Goal: Task Accomplishment & Management: Manage account settings

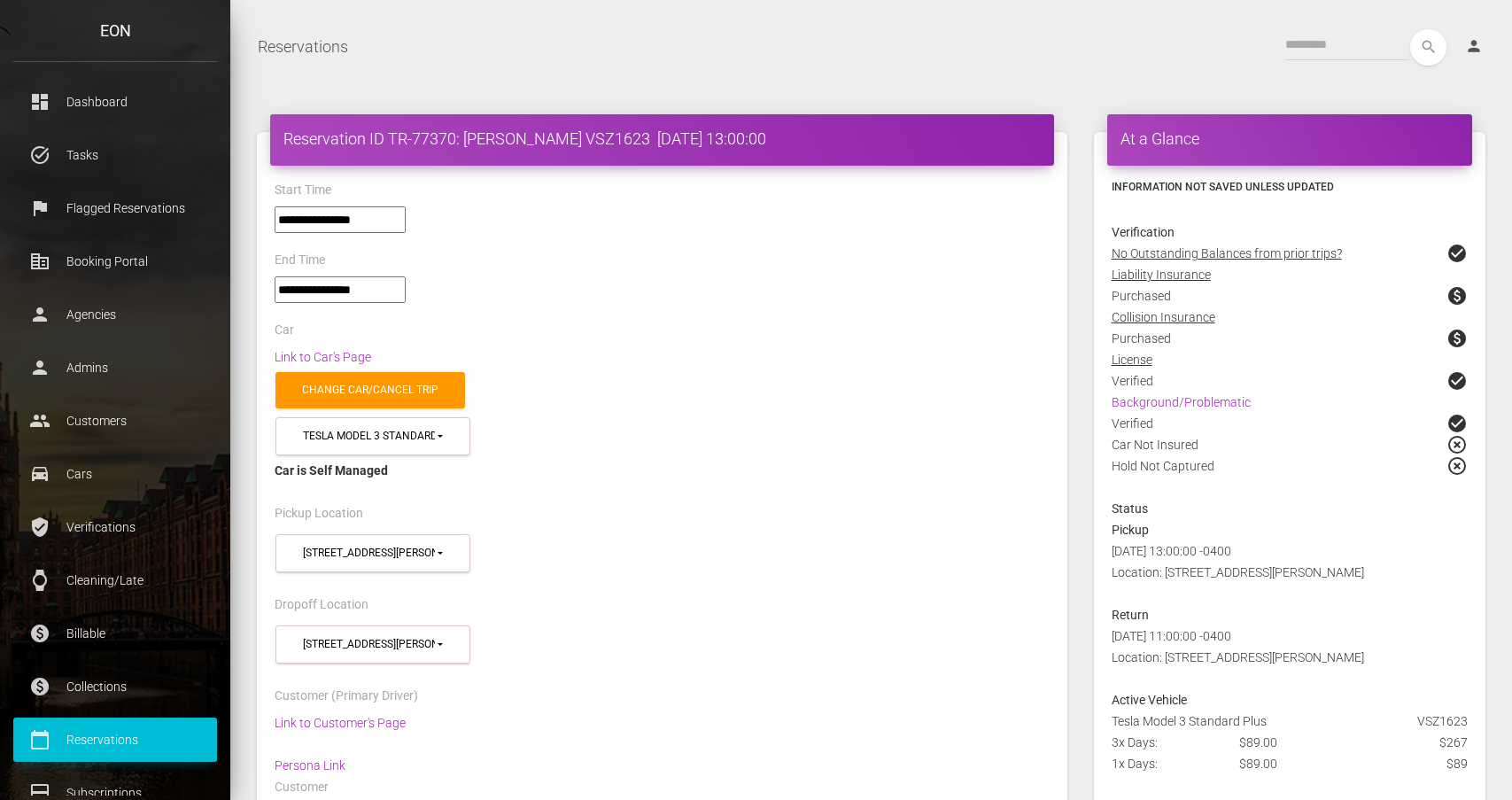
select select "**"
select select
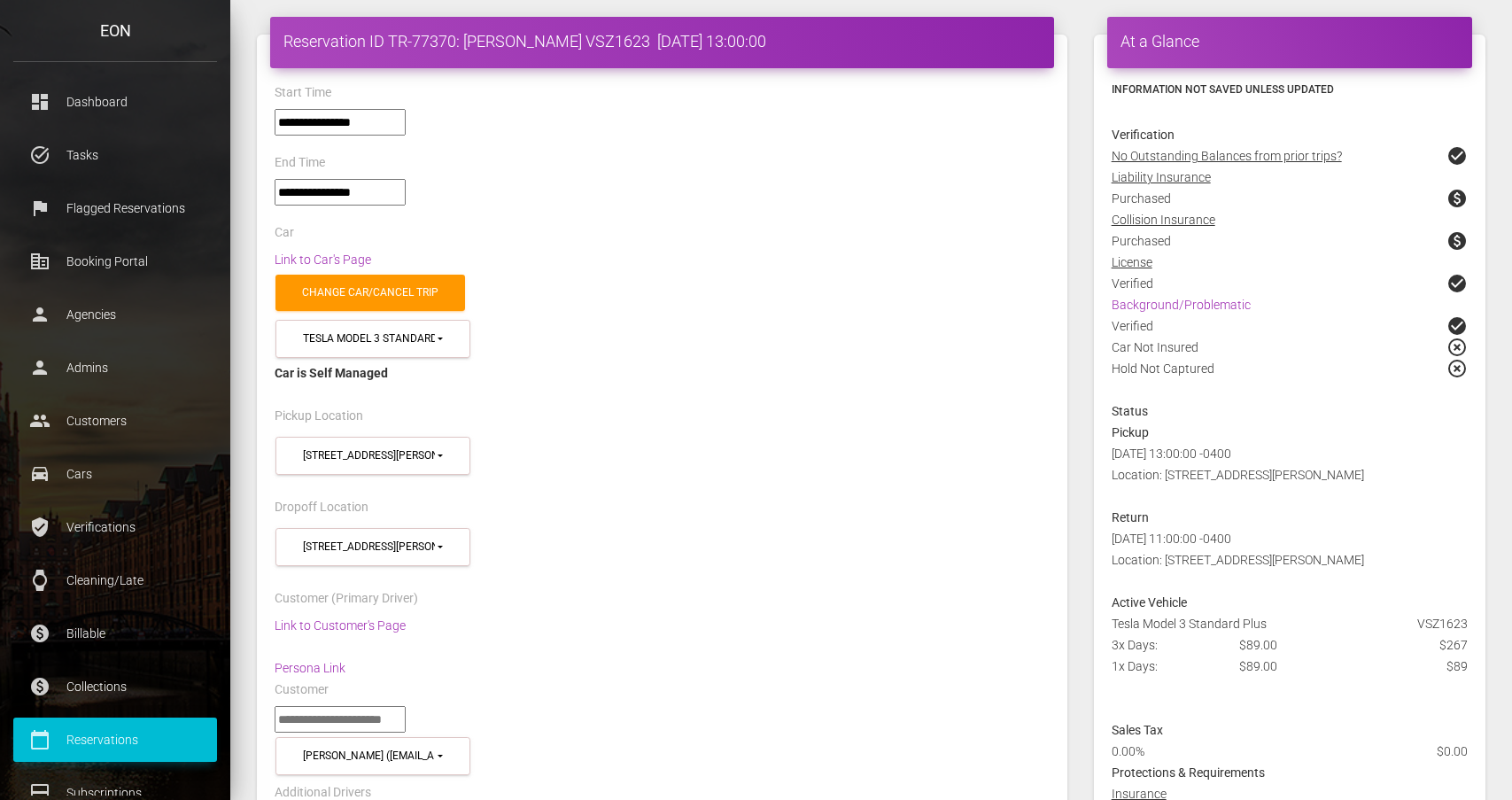
scroll to position [61, 0]
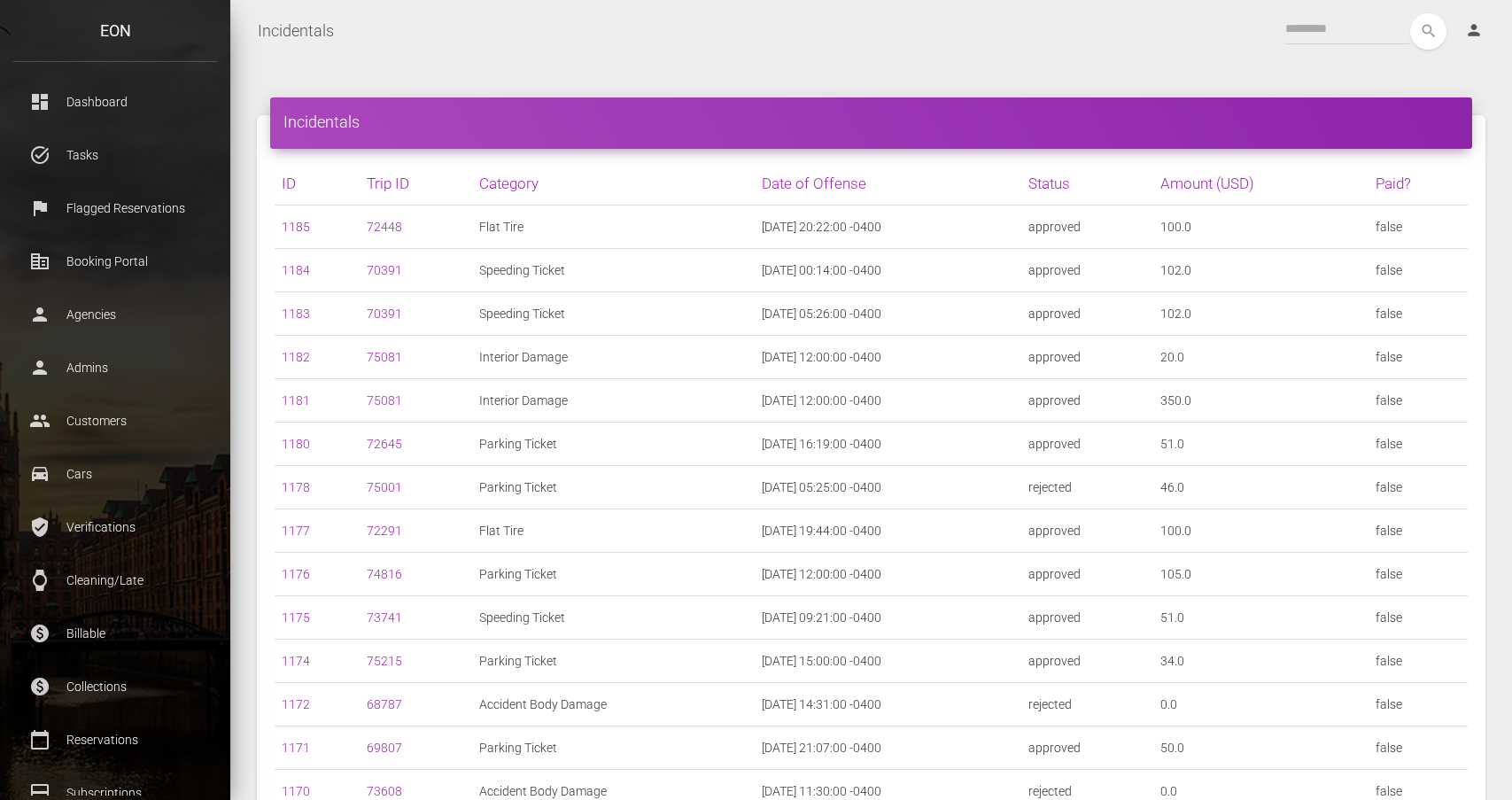
click at [296, 221] on link "1185" at bounding box center [296, 226] width 29 height 14
click at [297, 266] on link "1184" at bounding box center [296, 270] width 29 height 14
click at [300, 316] on link "1183" at bounding box center [296, 314] width 29 height 14
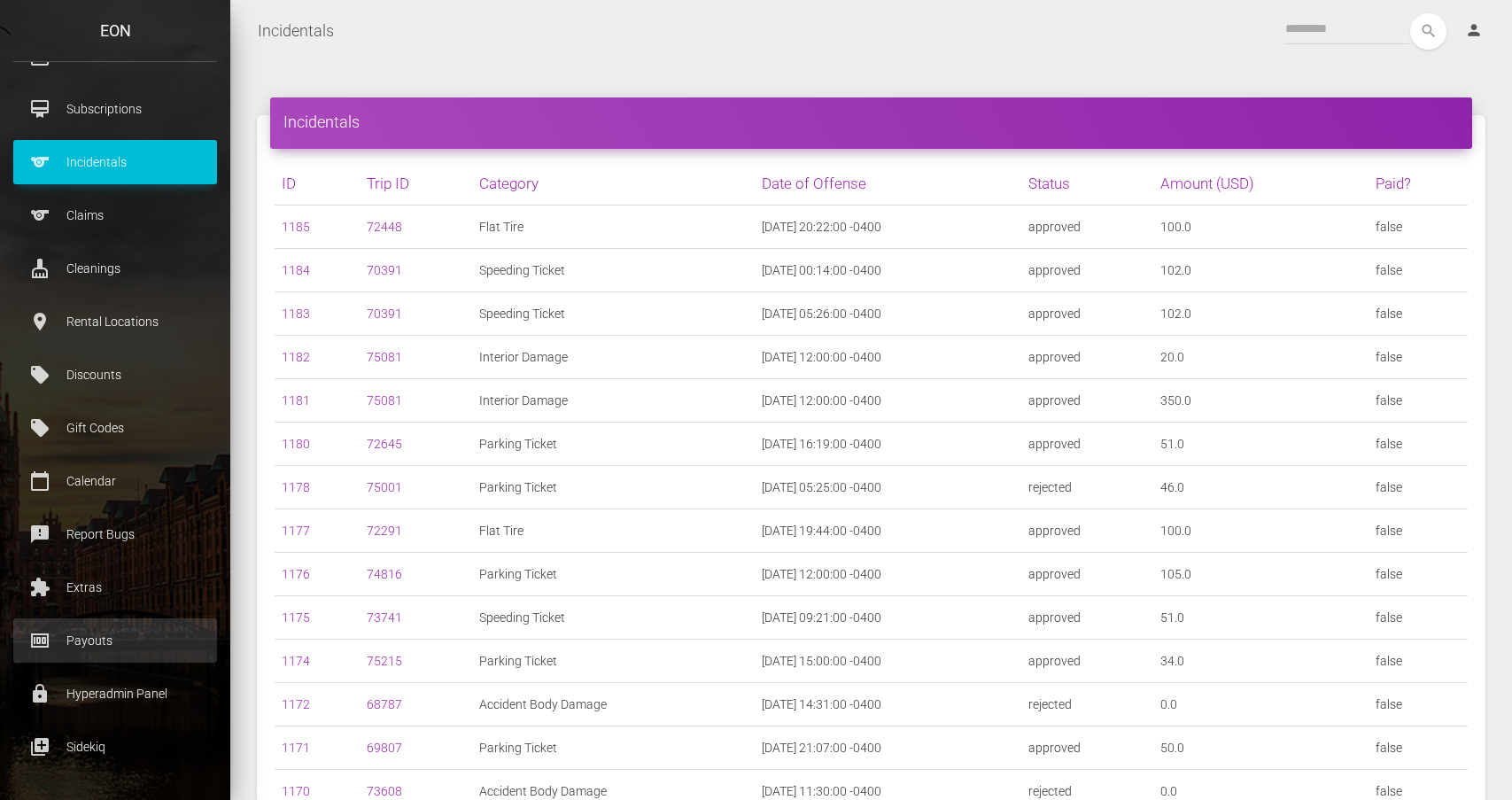
scroll to position [684, 0]
click at [93, 657] on link "money Payouts" at bounding box center [115, 641] width 204 height 44
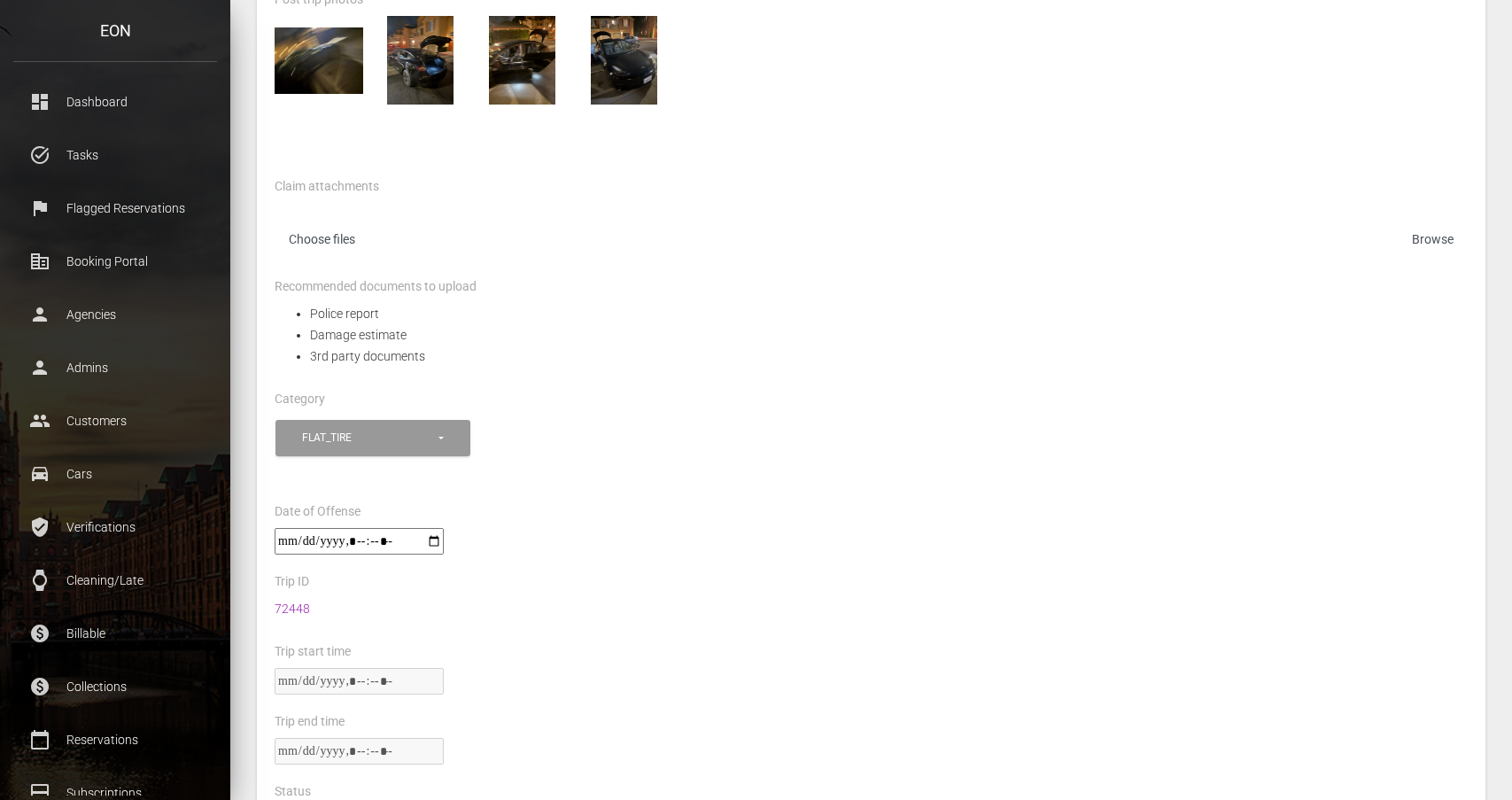
scroll to position [480, 0]
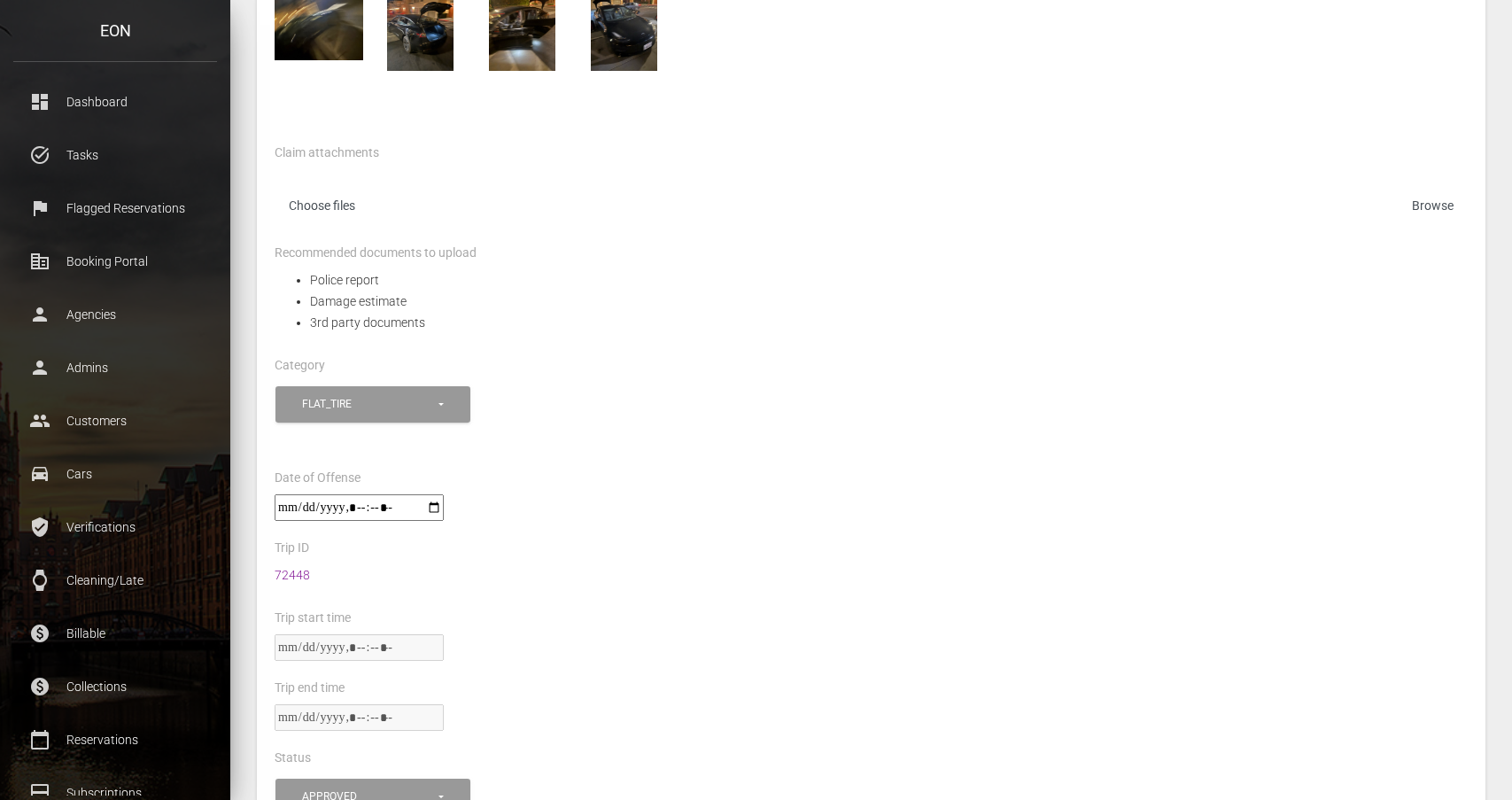
click at [296, 568] on link "72448" at bounding box center [292, 575] width 35 height 14
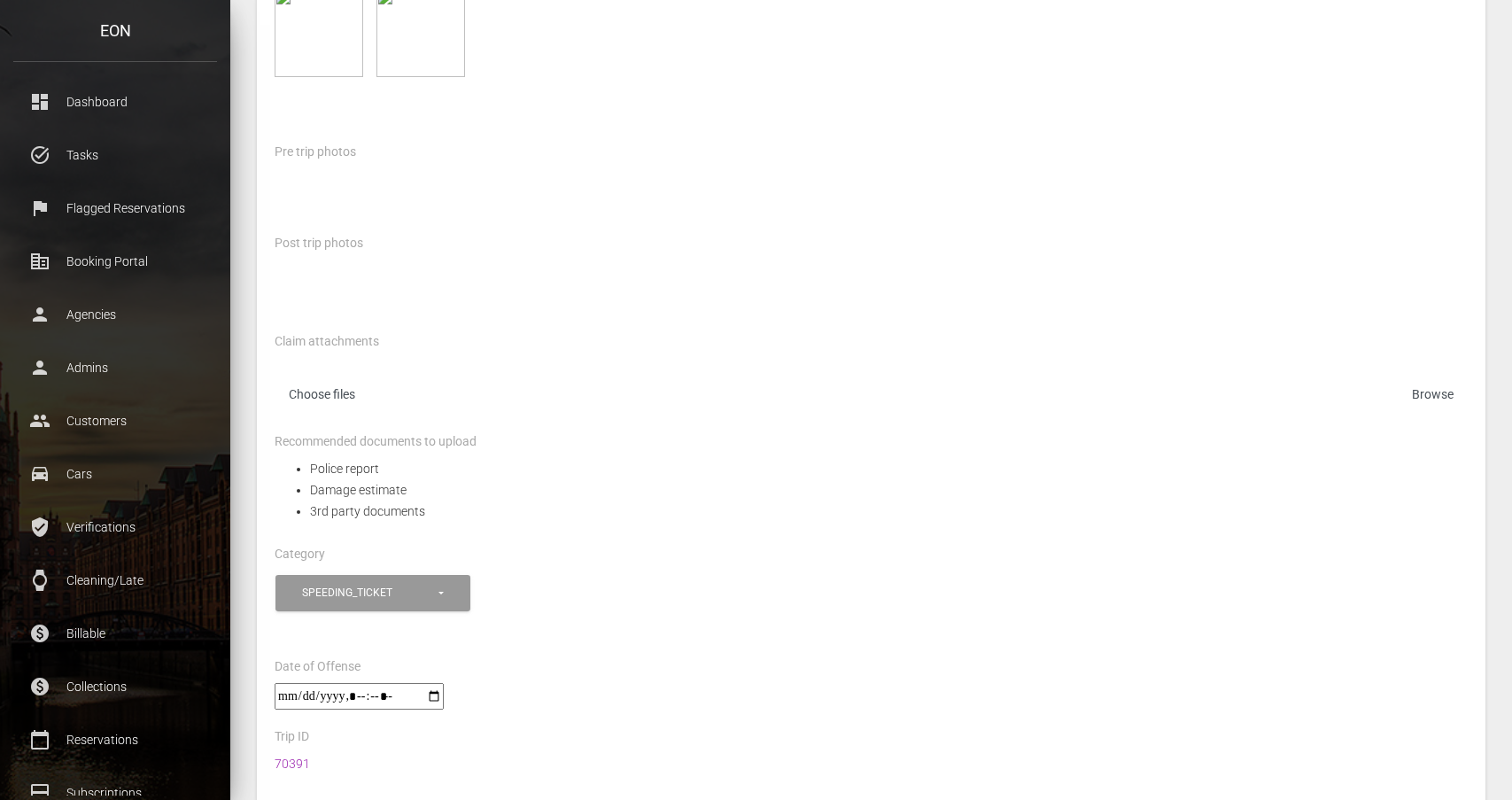
scroll to position [497, 0]
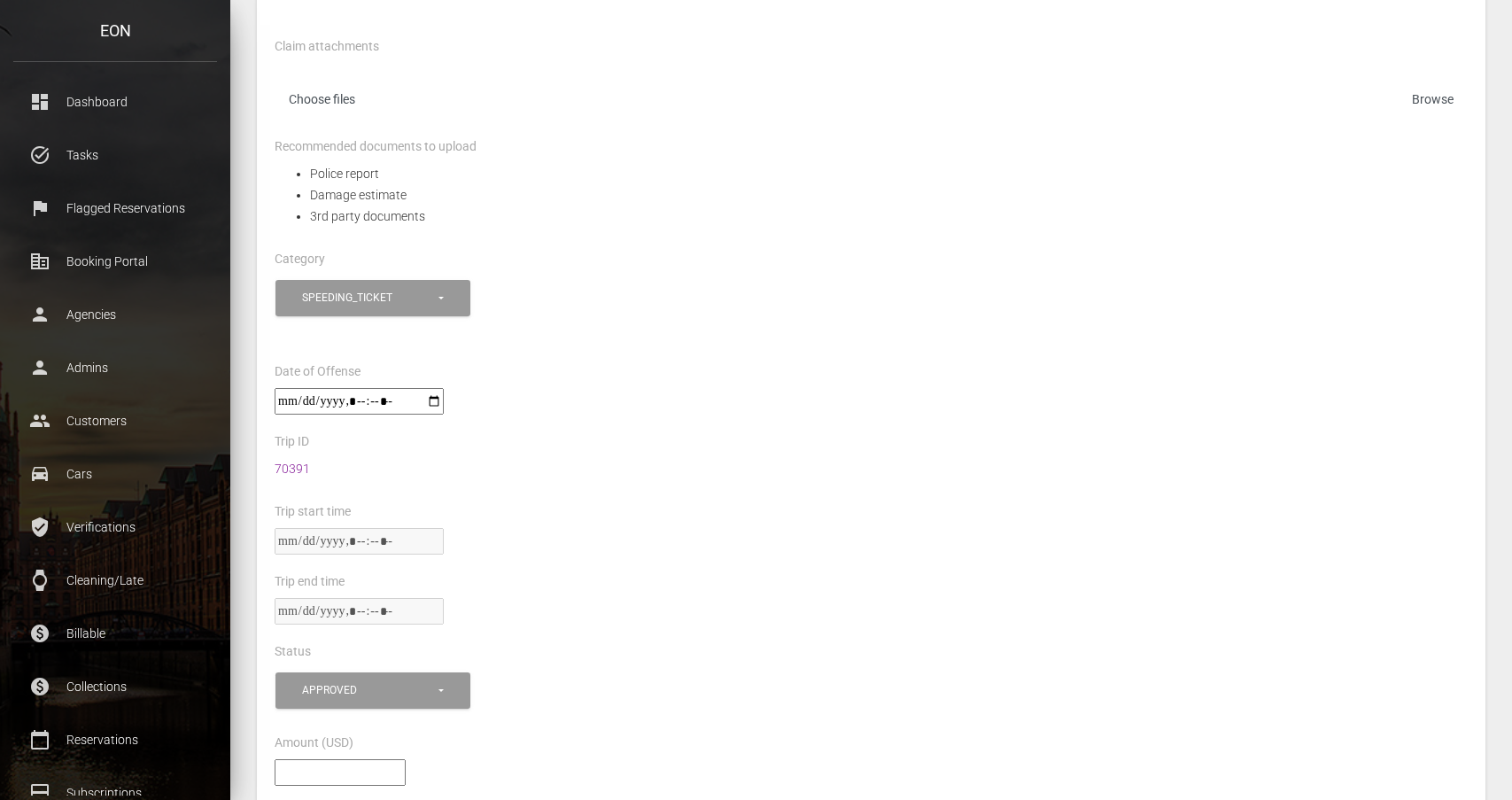
click at [296, 462] on link "70391" at bounding box center [292, 468] width 35 height 14
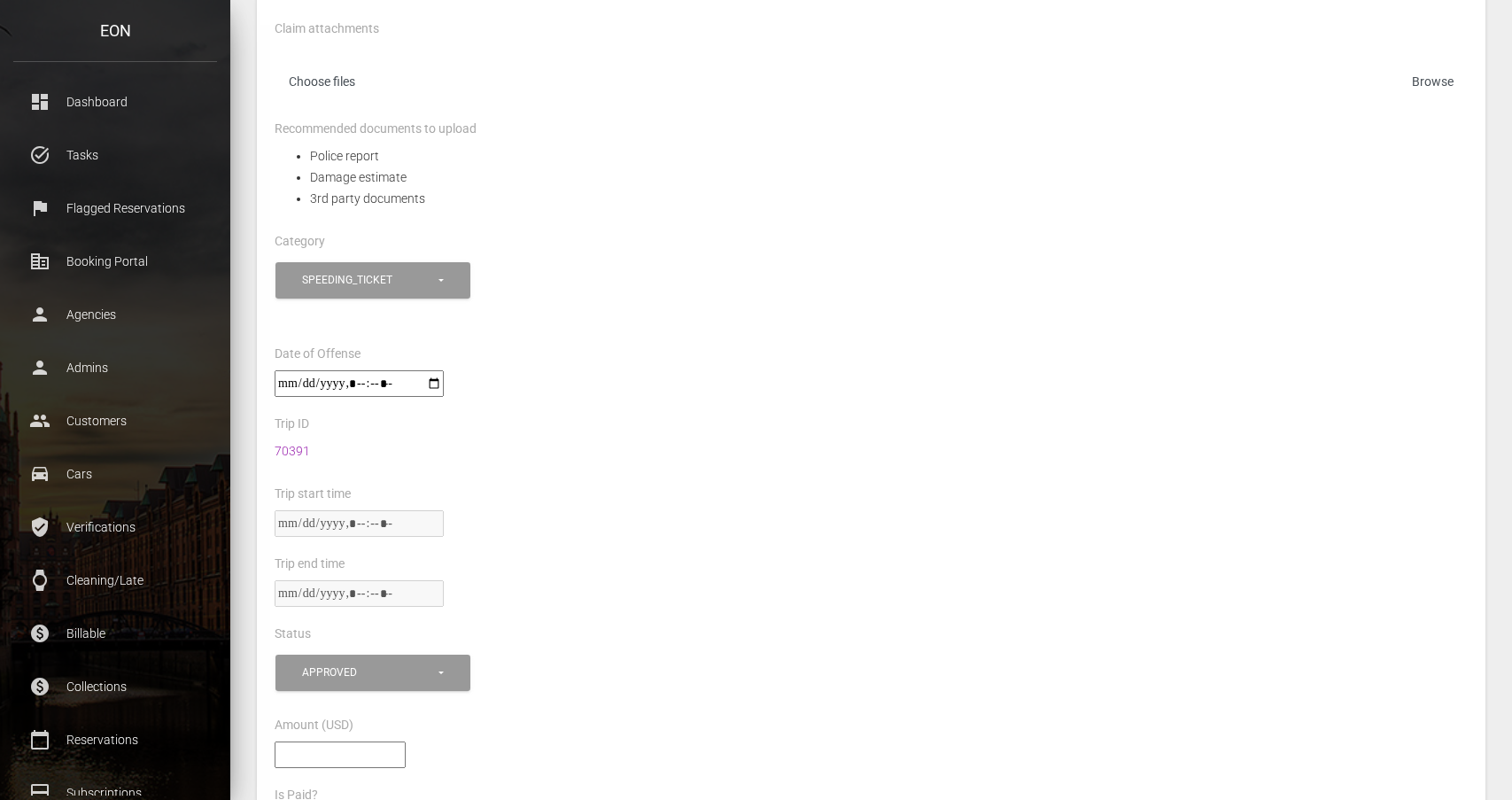
scroll to position [555, 0]
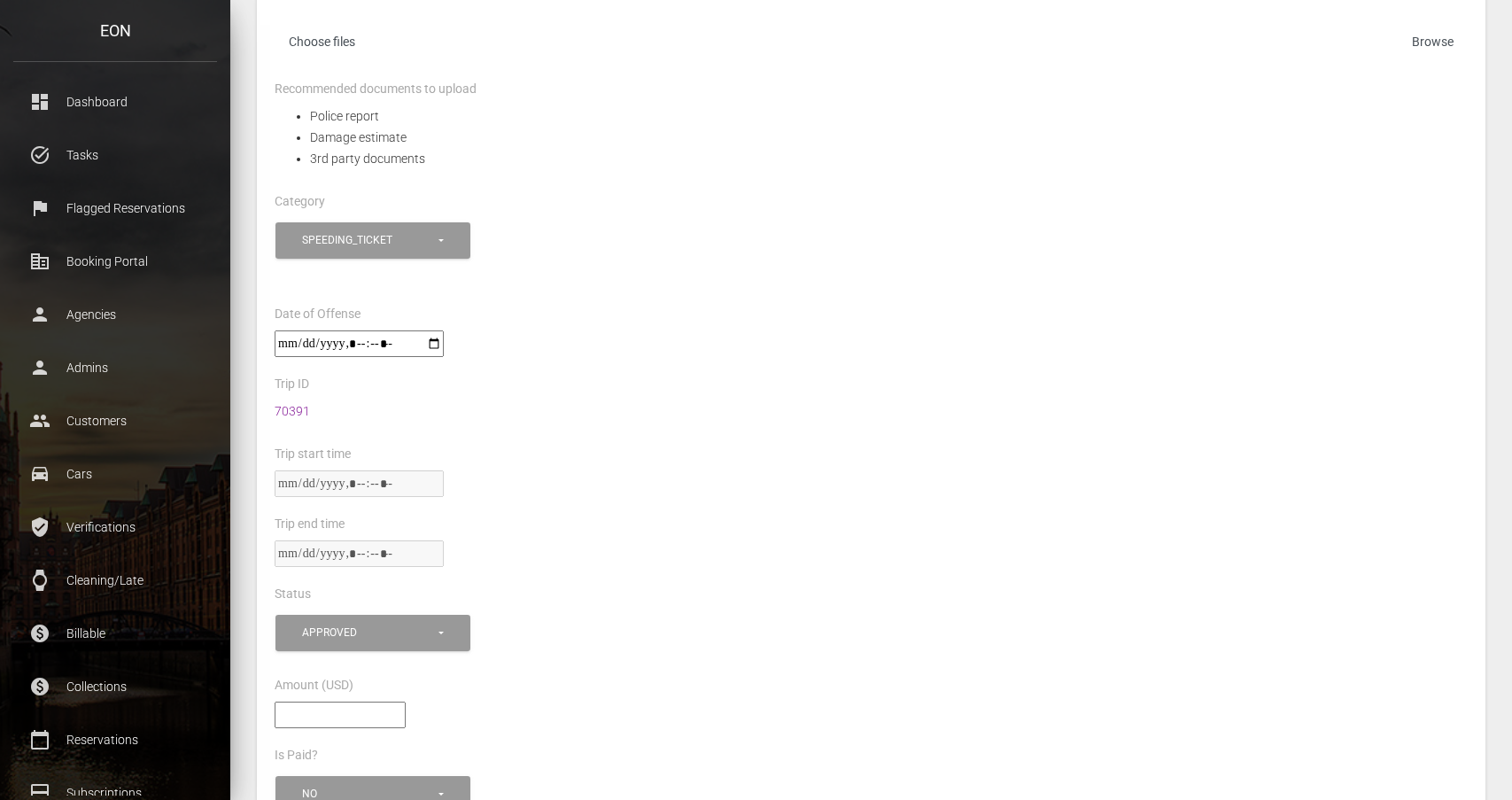
click at [307, 404] on link "70391" at bounding box center [292, 411] width 35 height 14
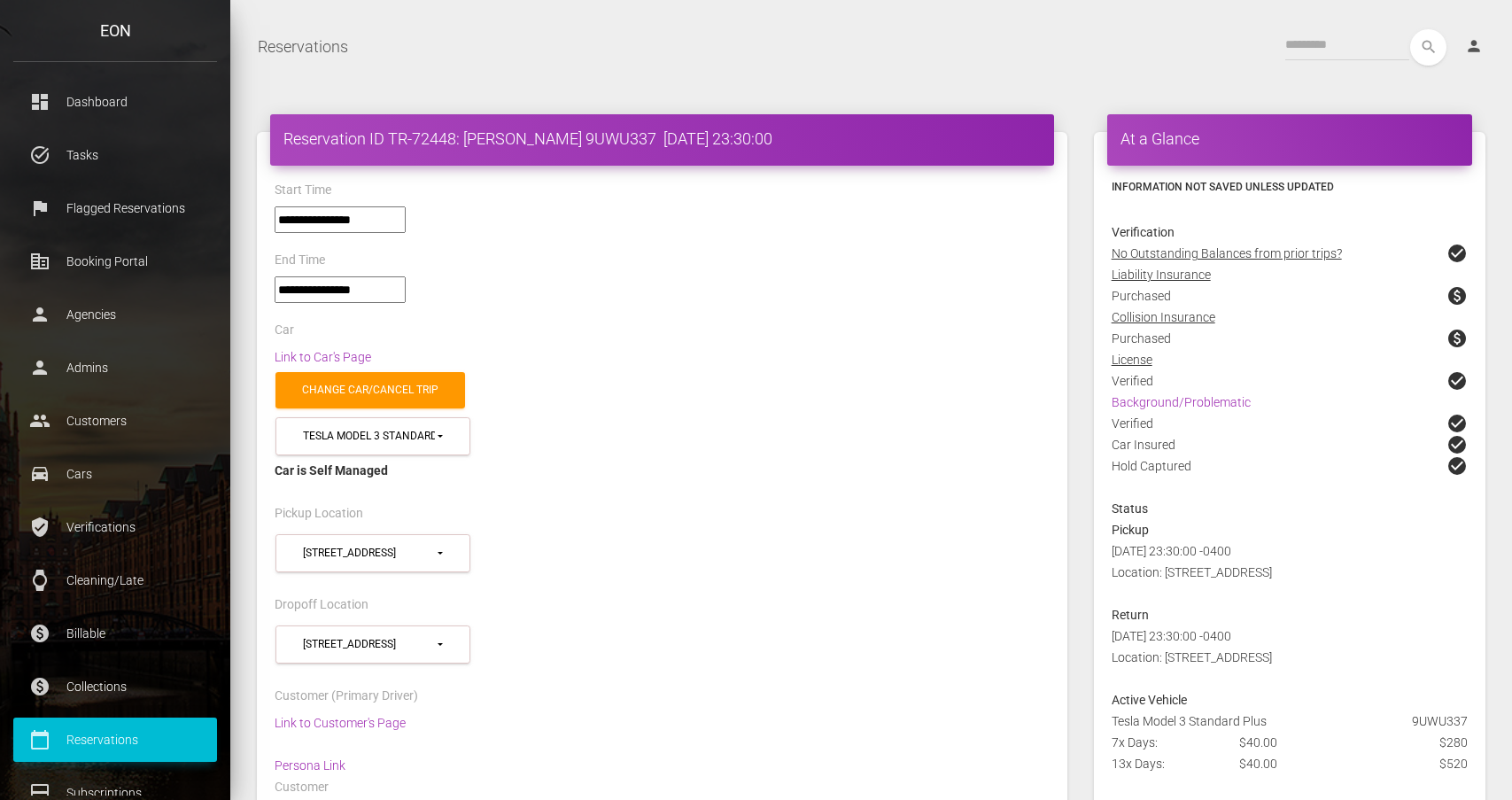
select select "*****"
select select
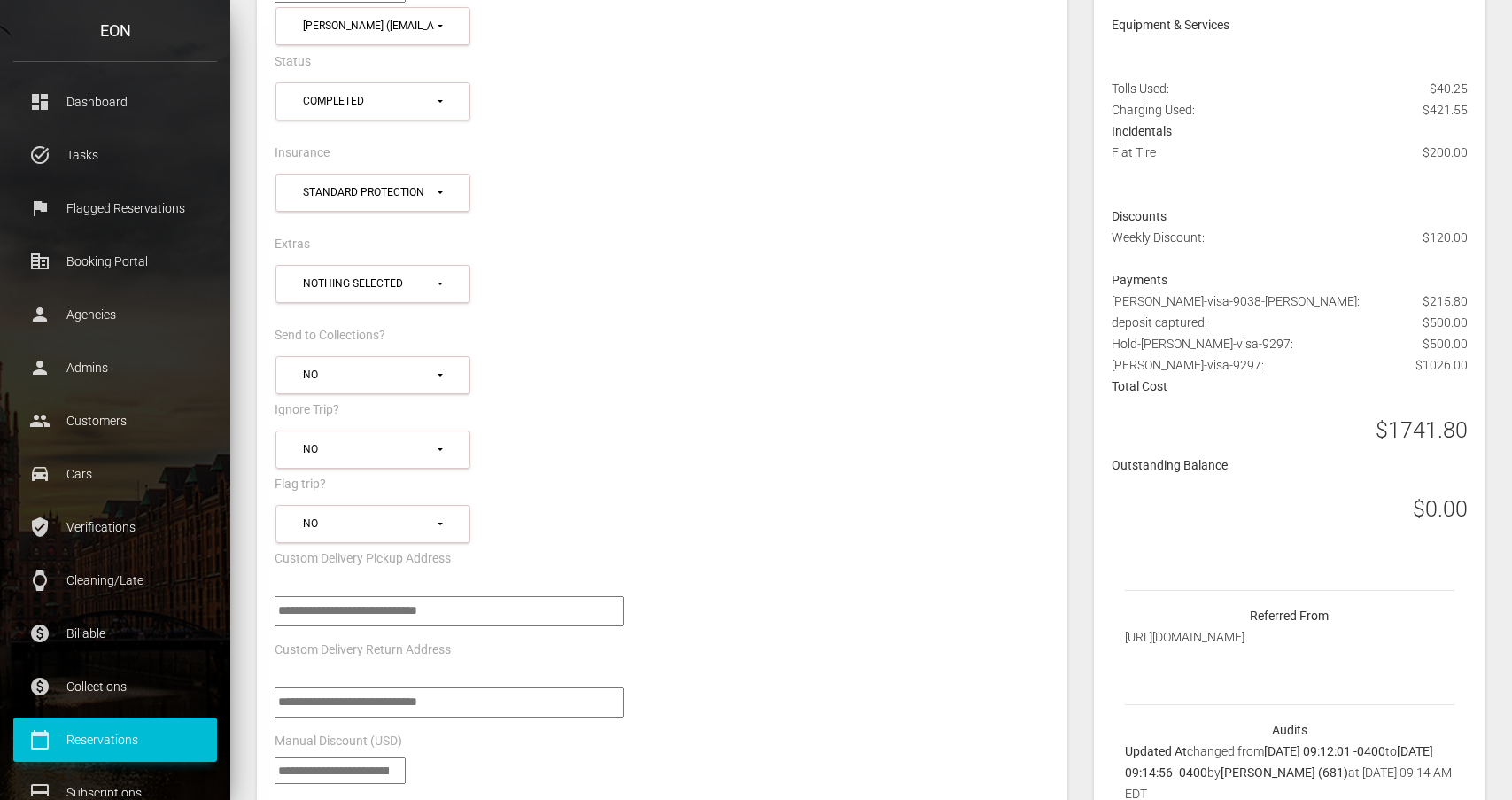
scroll to position [915, 0]
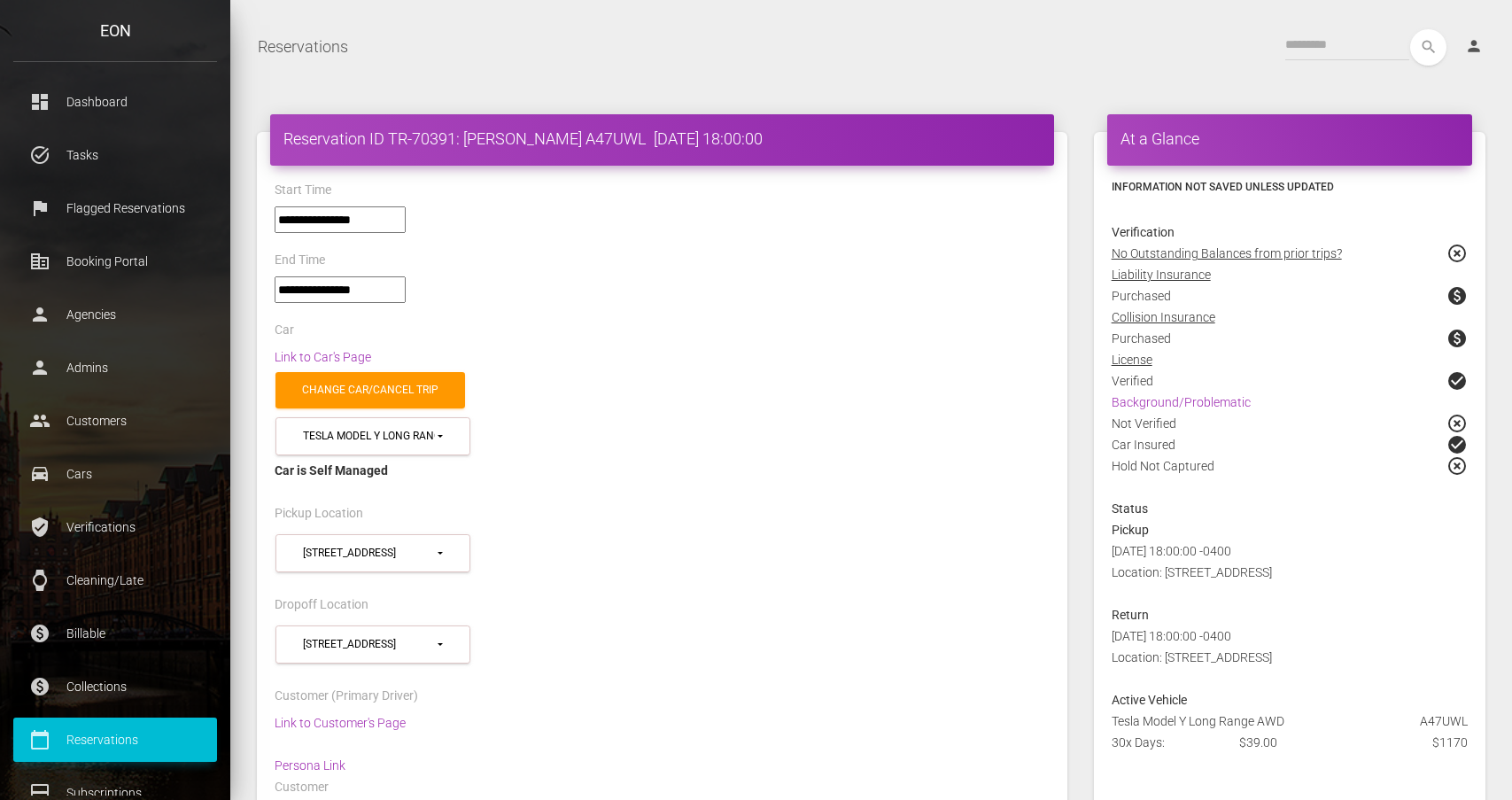
select select "*****"
select select
select select "*****"
select select
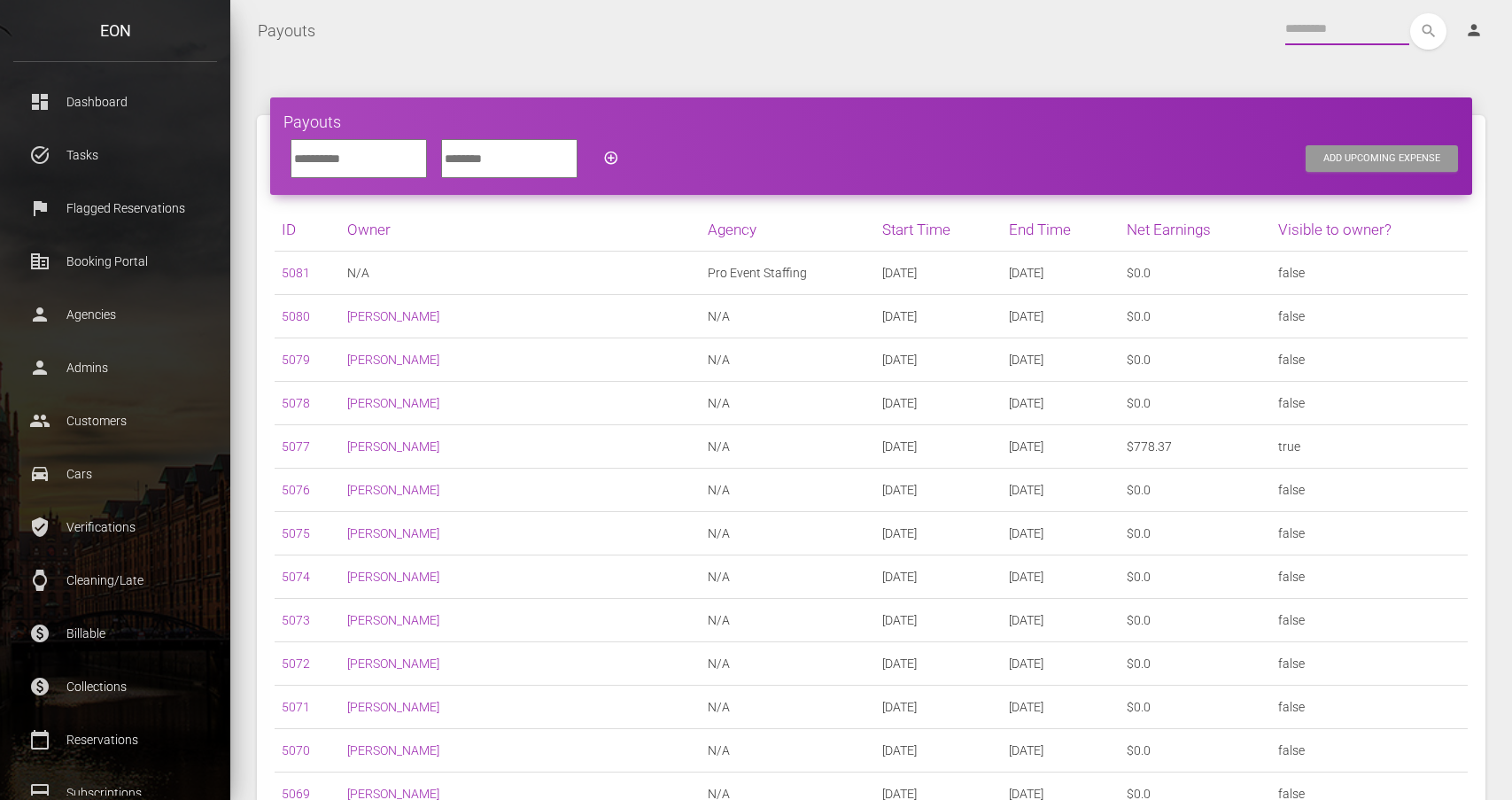
click at [1307, 28] on input "text" at bounding box center [1347, 29] width 124 height 31
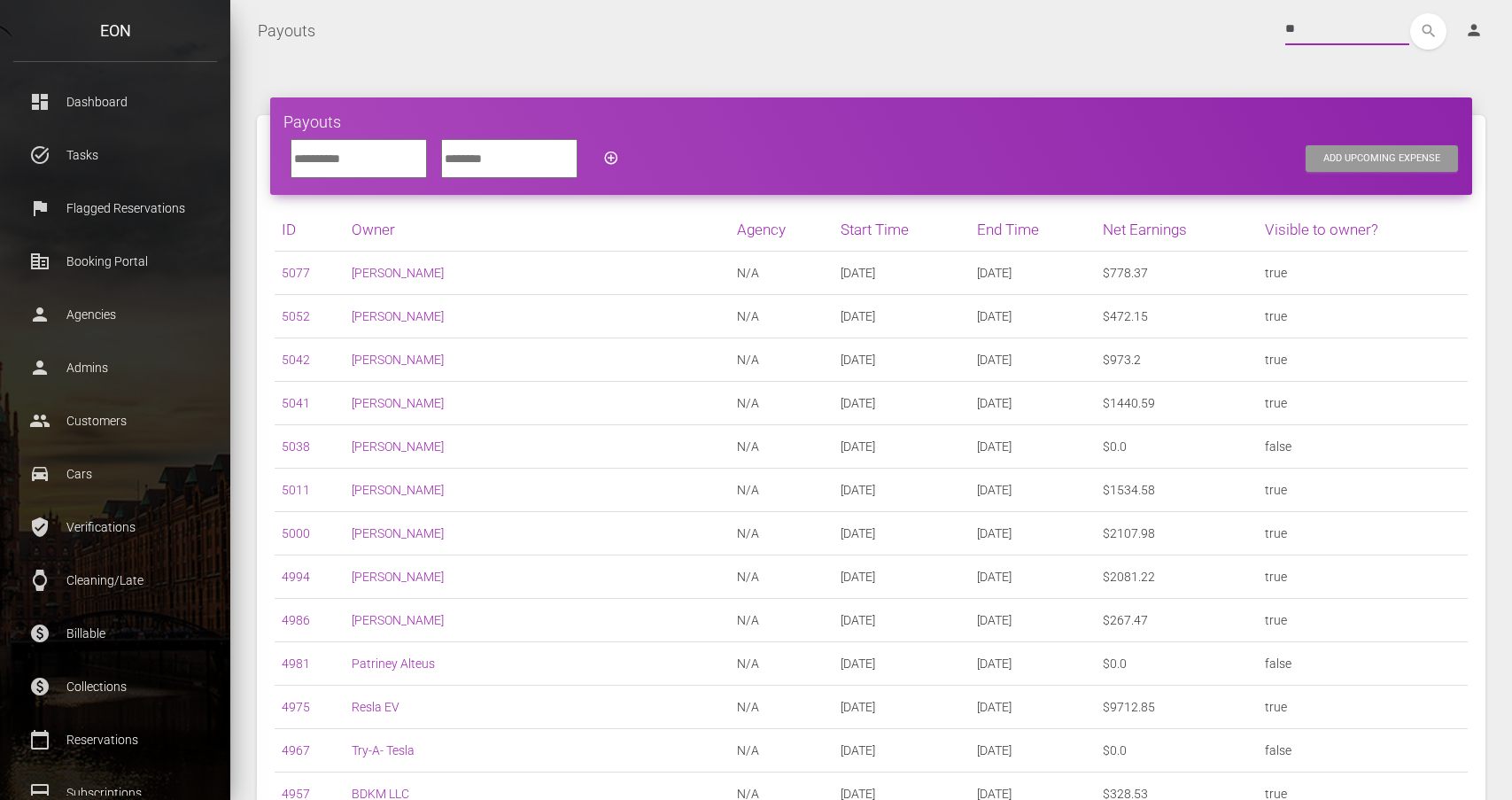
type input "*"
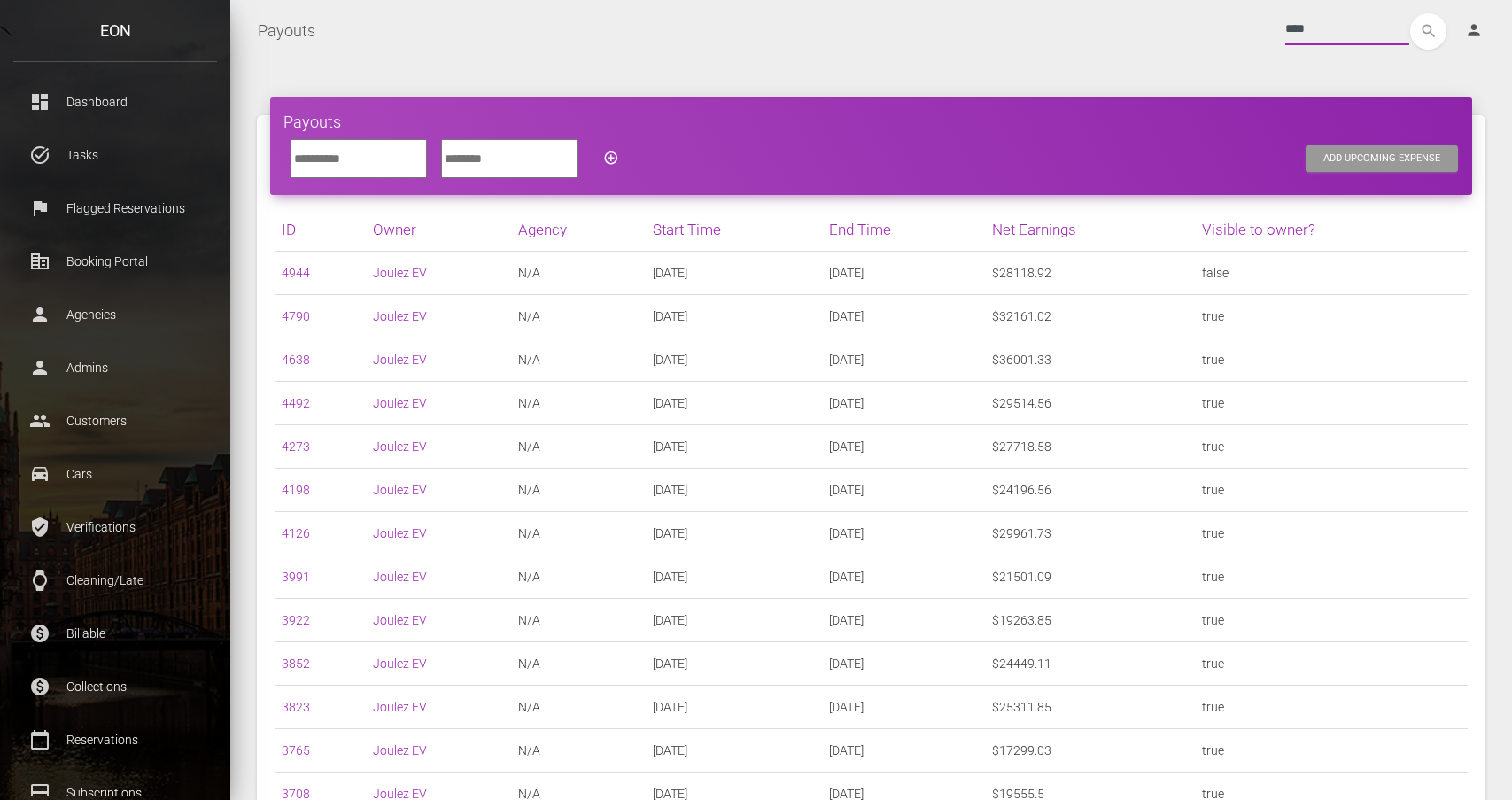
type input "****"
drag, startPoint x: 1307, startPoint y: 28, endPoint x: 292, endPoint y: 275, distance: 1044.6
click at [292, 275] on link "4944" at bounding box center [296, 273] width 29 height 14
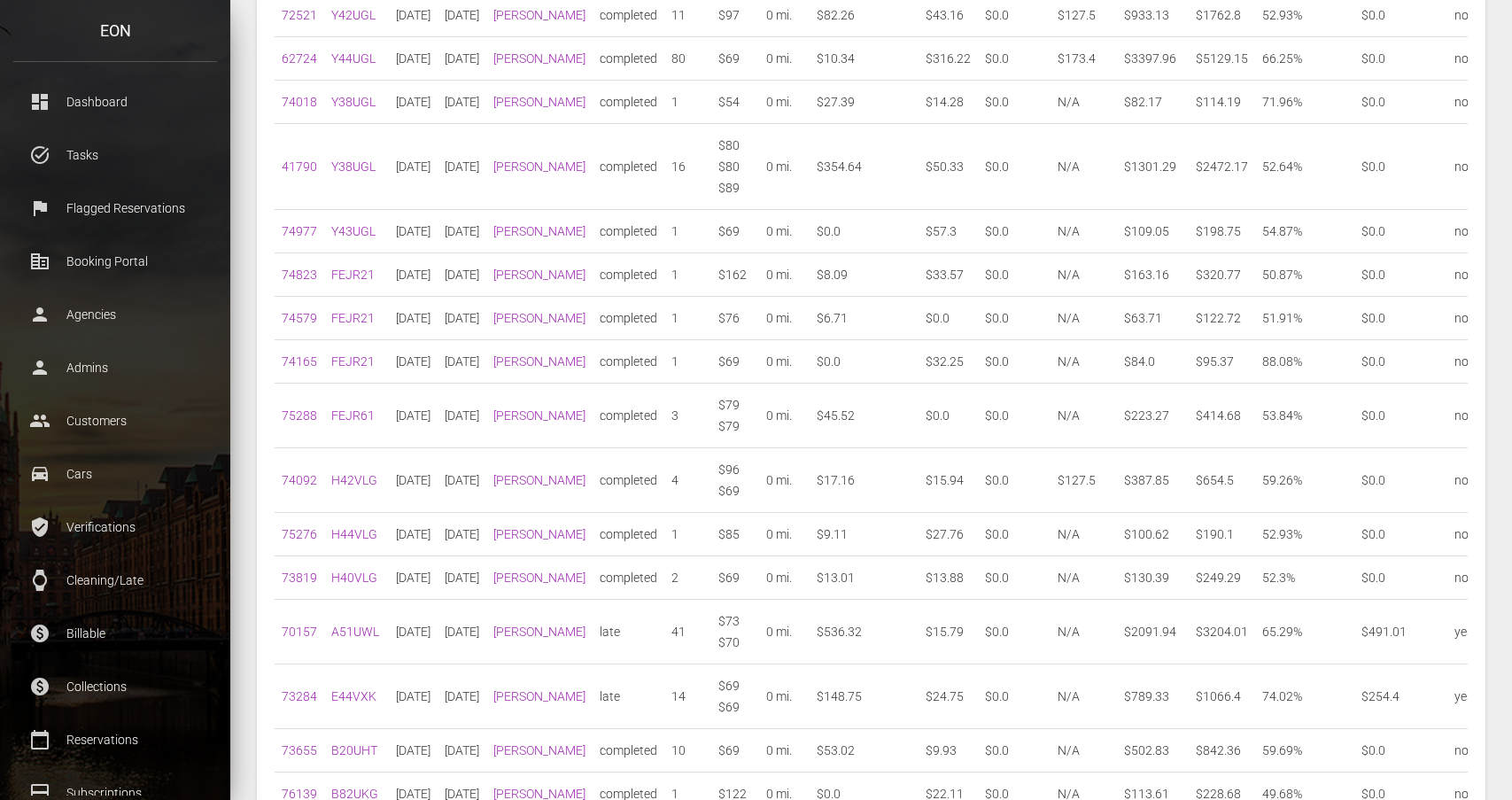
scroll to position [570, 0]
click at [307, 372] on link "74165" at bounding box center [299, 364] width 35 height 14
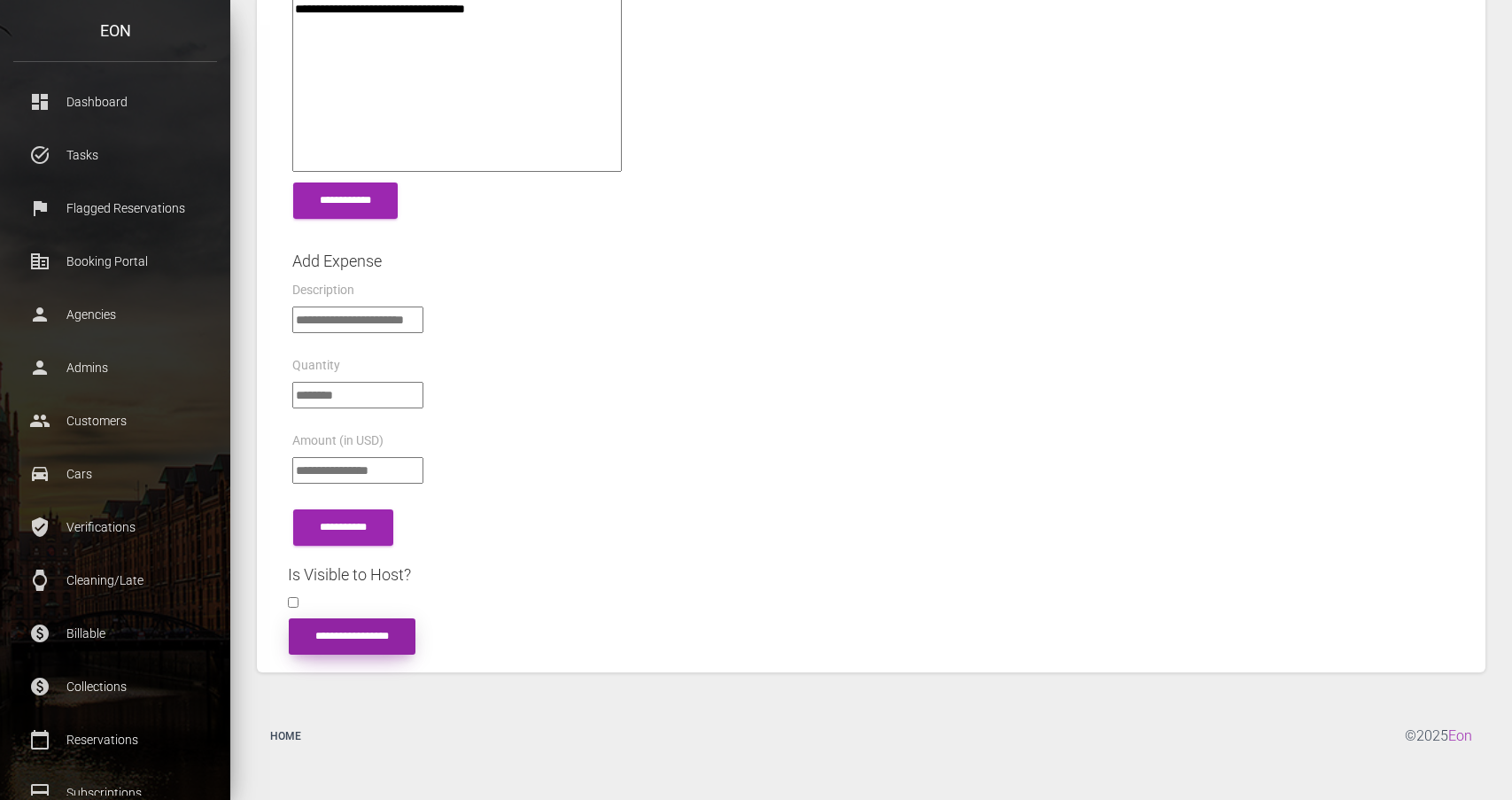
scroll to position [3151, 0]
click at [416, 641] on input "submit" at bounding box center [352, 637] width 127 height 36
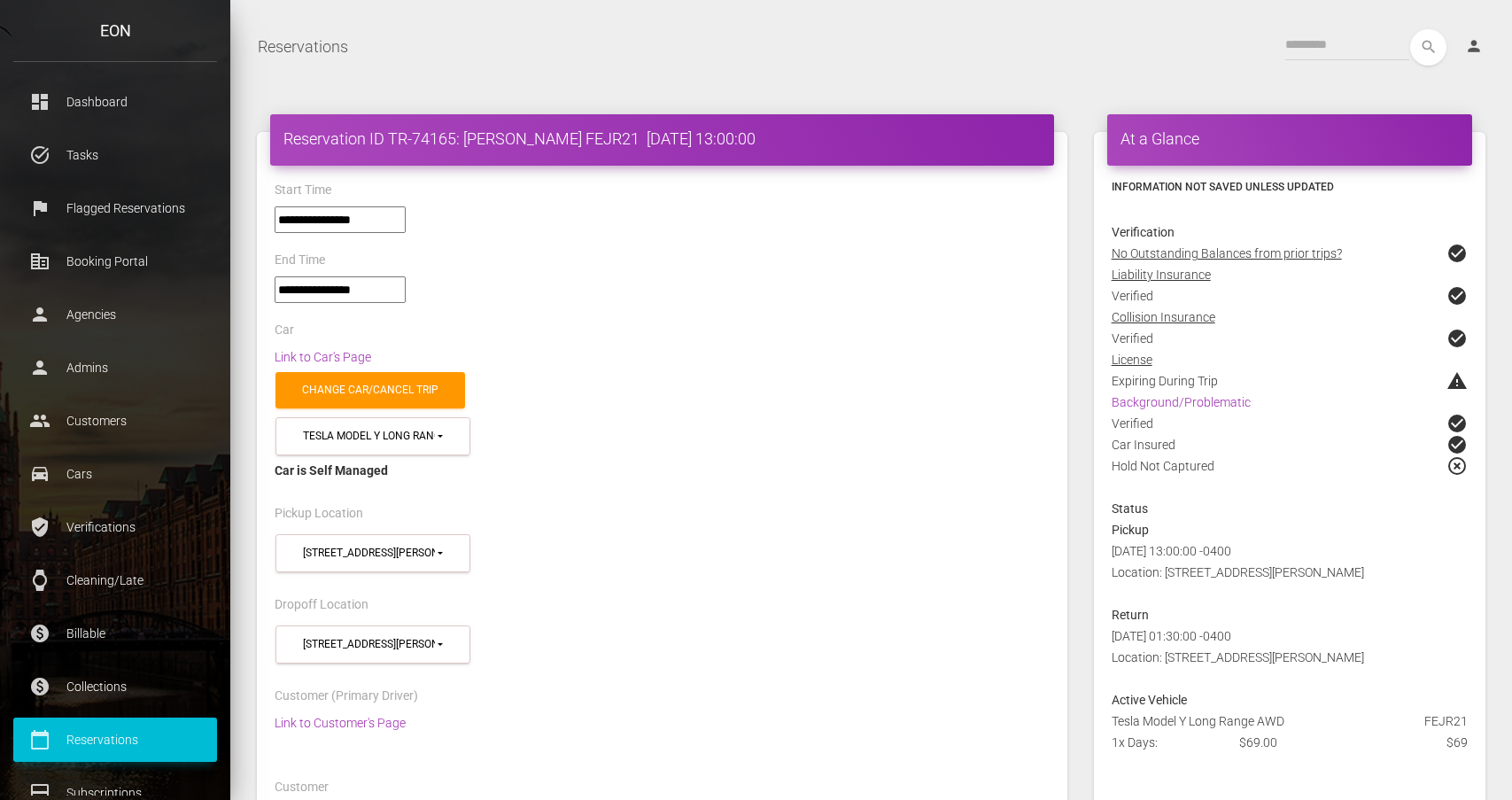
select select "*****"
select select
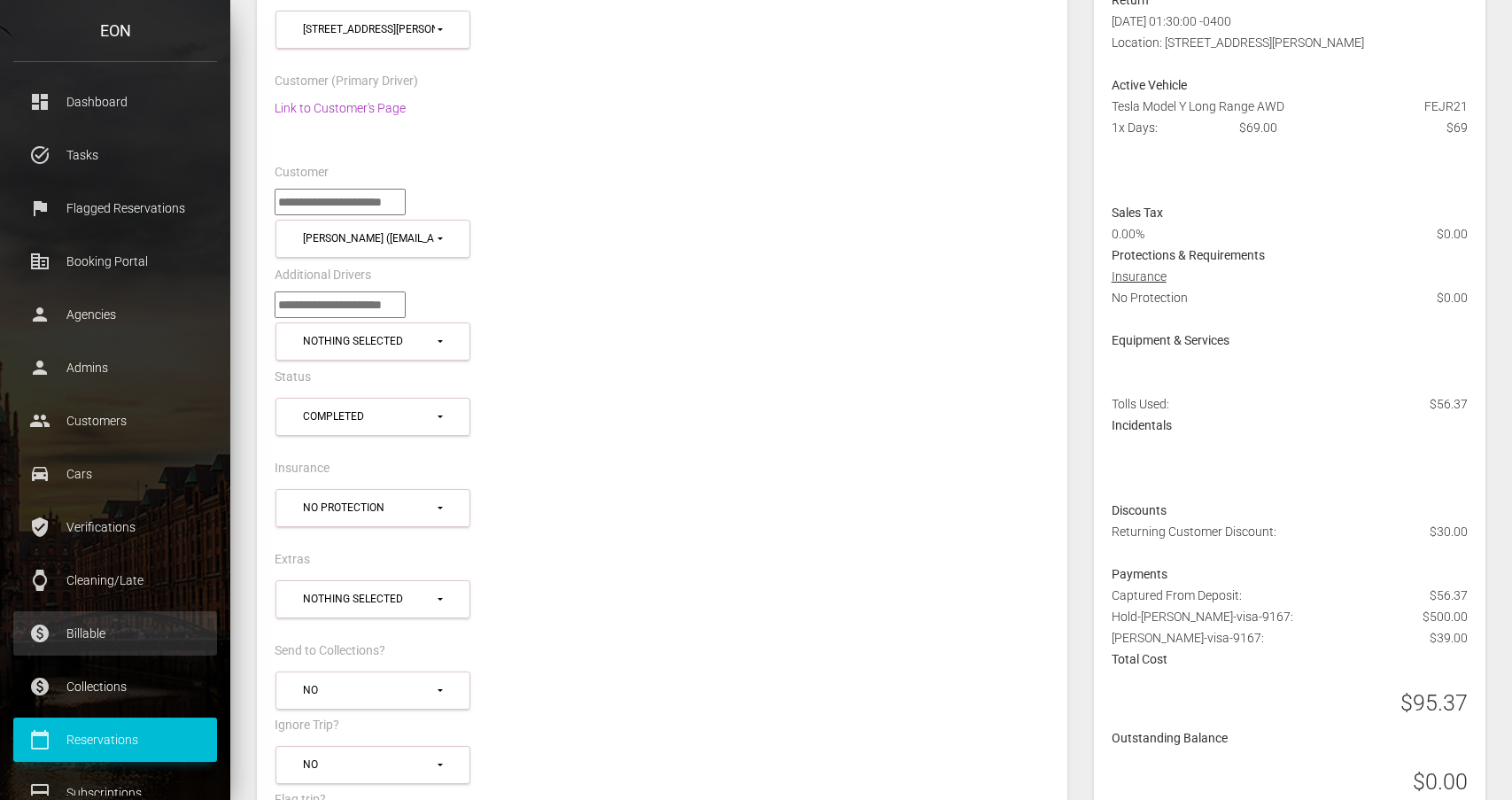
click at [126, 624] on p "Billable" at bounding box center [115, 634] width 177 height 27
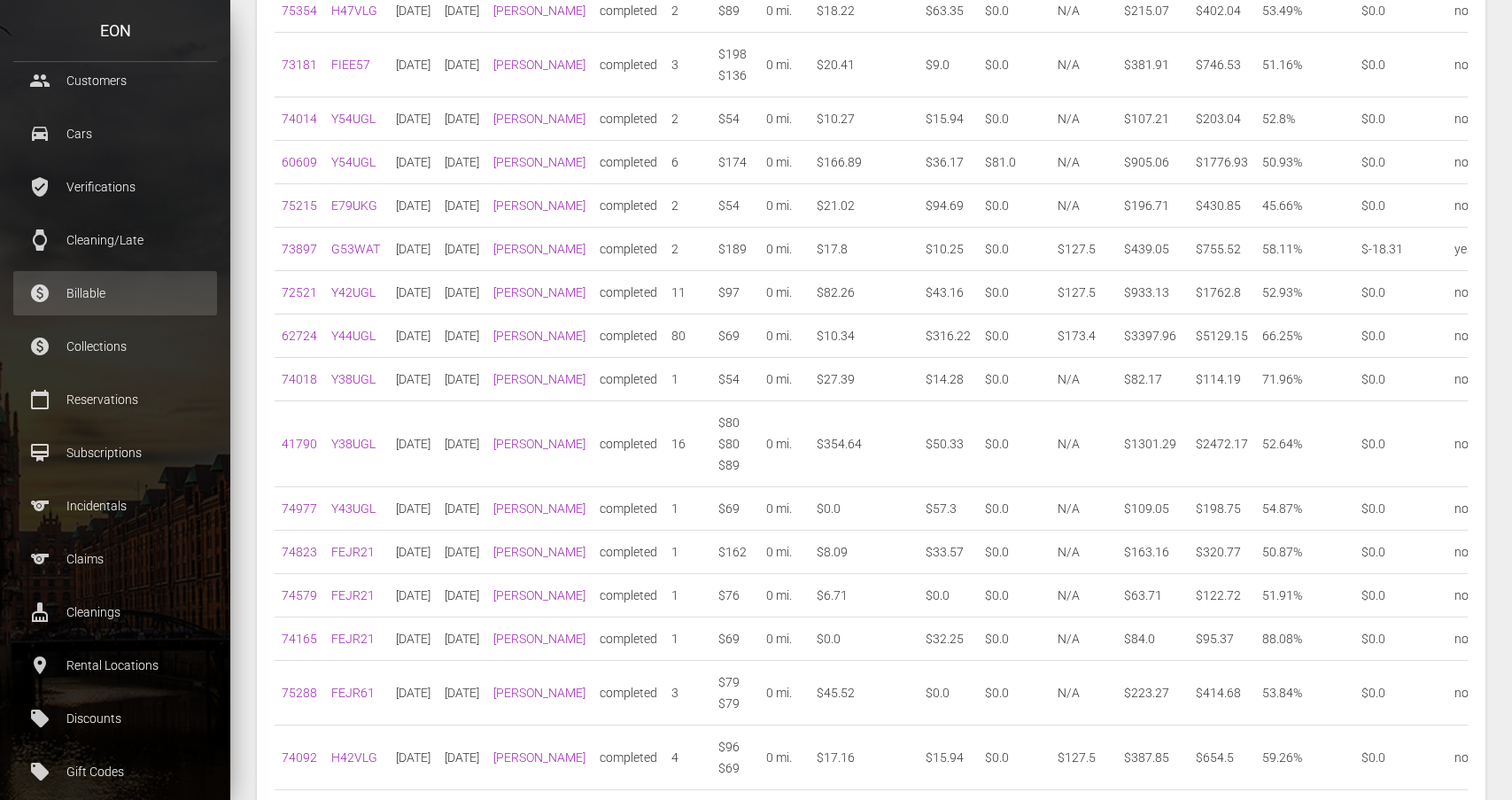
scroll to position [635, 0]
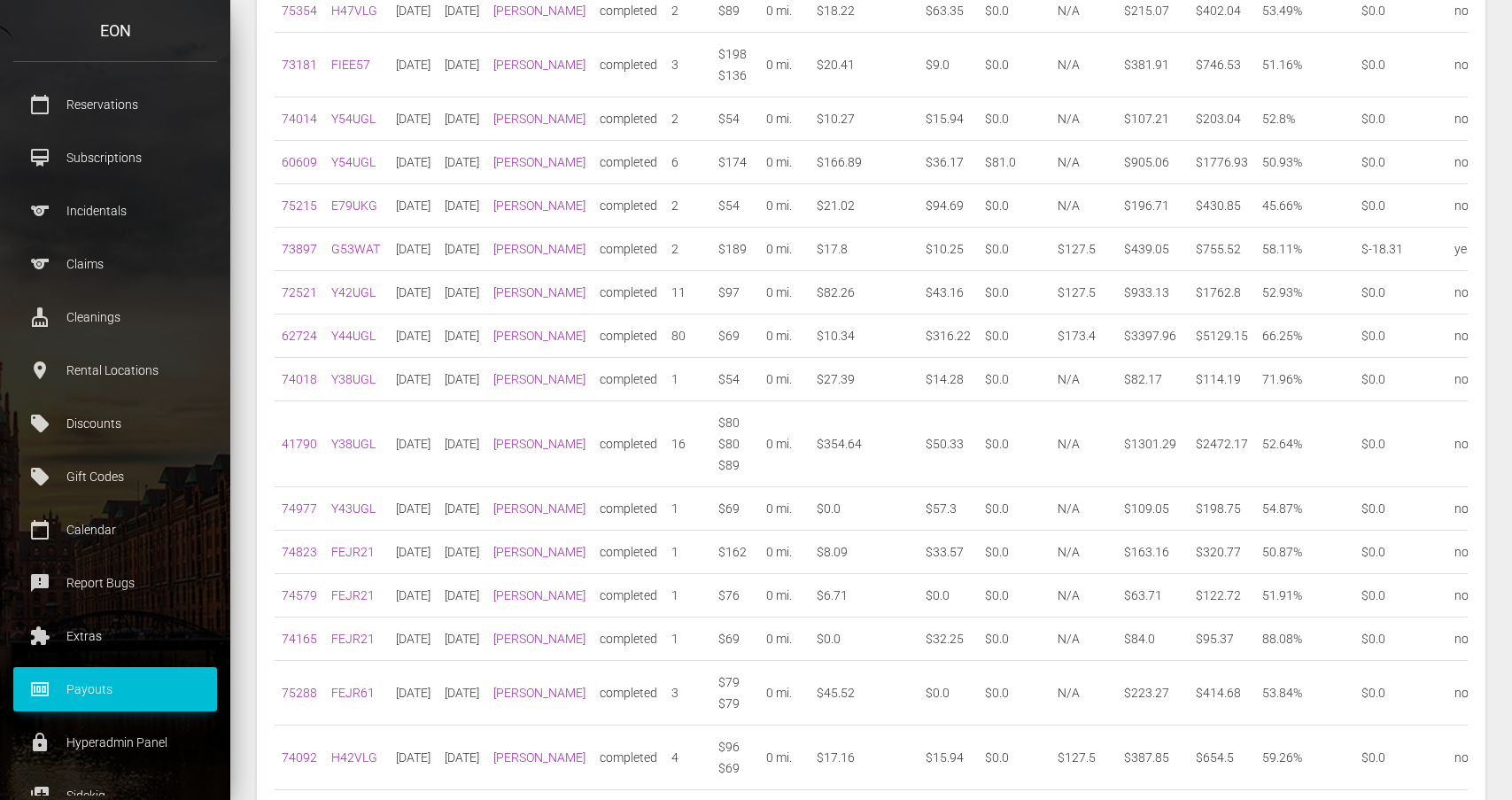
click at [152, 689] on p "Payouts" at bounding box center [115, 689] width 177 height 27
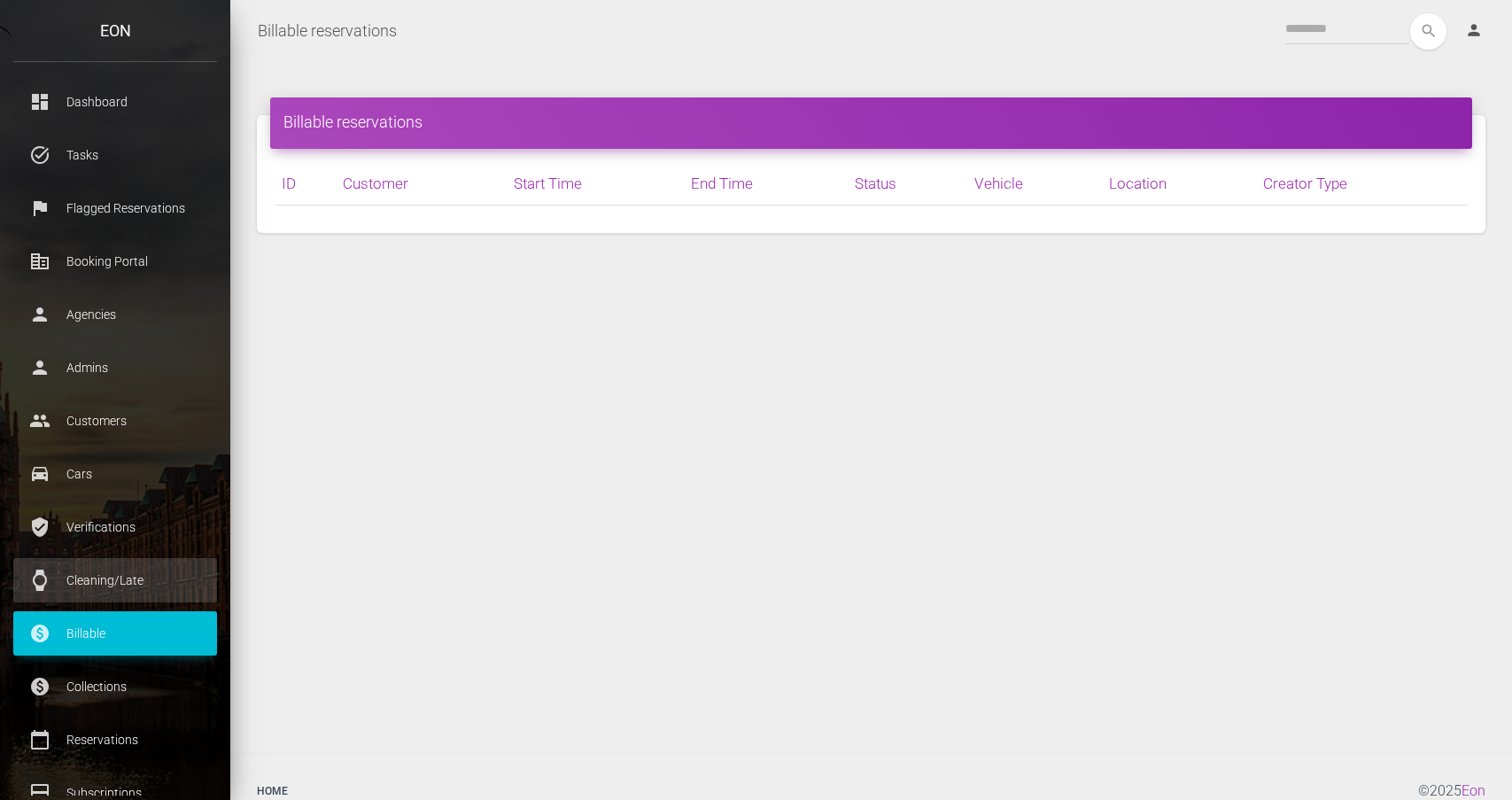
click at [189, 581] on p "Cleaning/Late" at bounding box center [115, 581] width 177 height 27
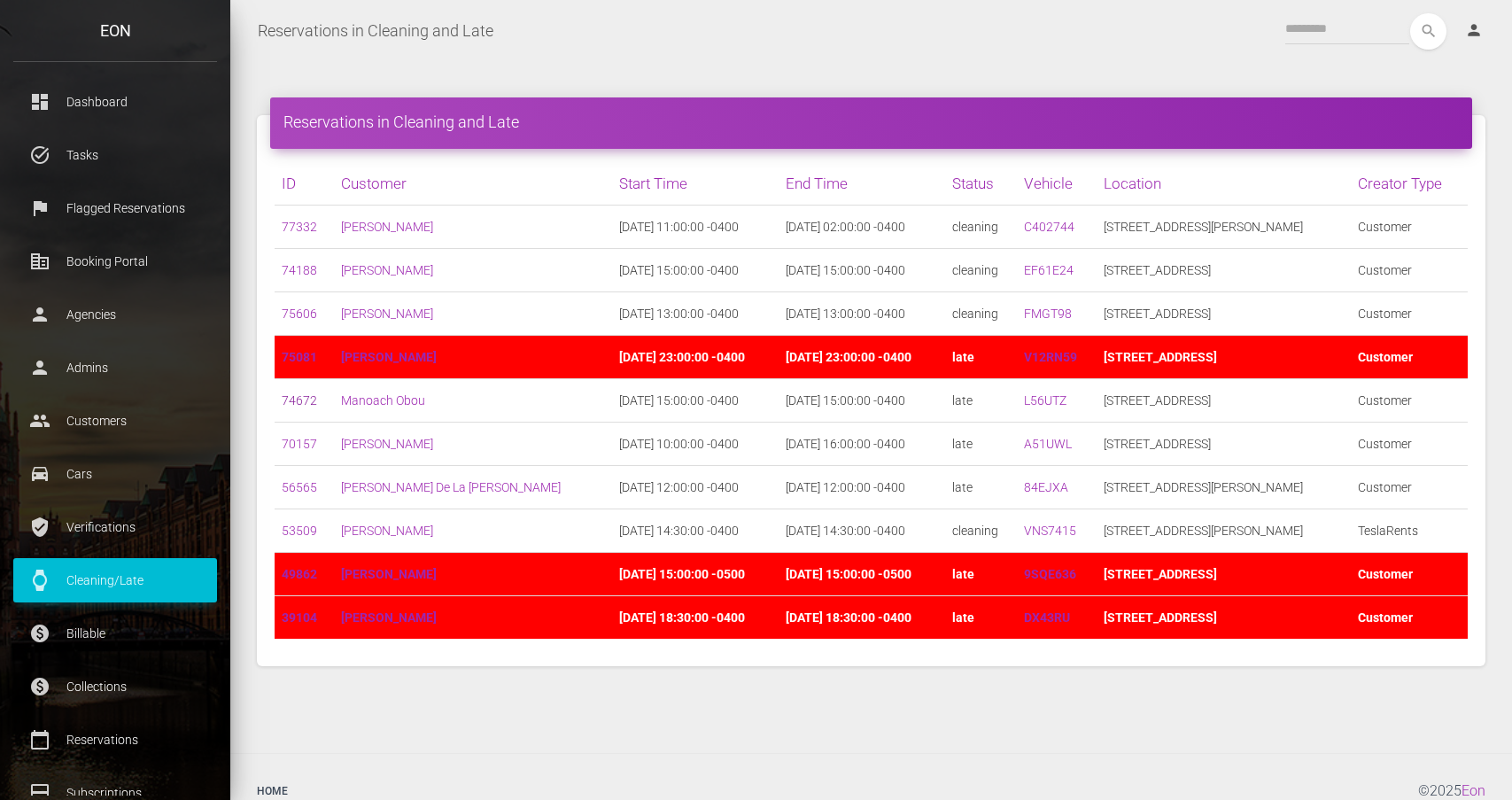
click at [297, 405] on link "74672" at bounding box center [299, 400] width 35 height 14
click at [692, 65] on div "Reservations in Cleaning and Late ID Customer Start Time End Time Status Vehicl…" at bounding box center [871, 407] width 1282 height 691
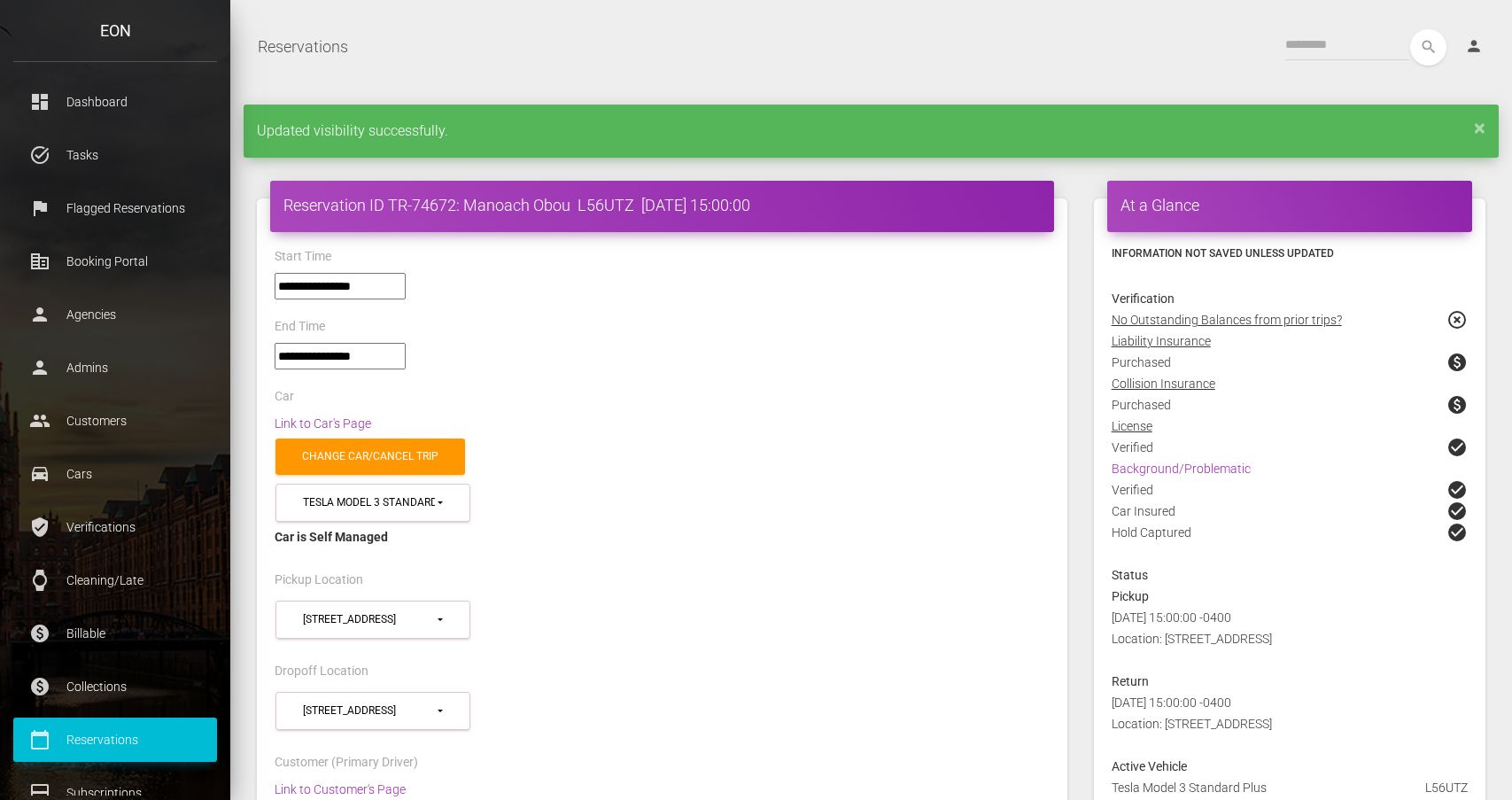
select select "*****"
select select
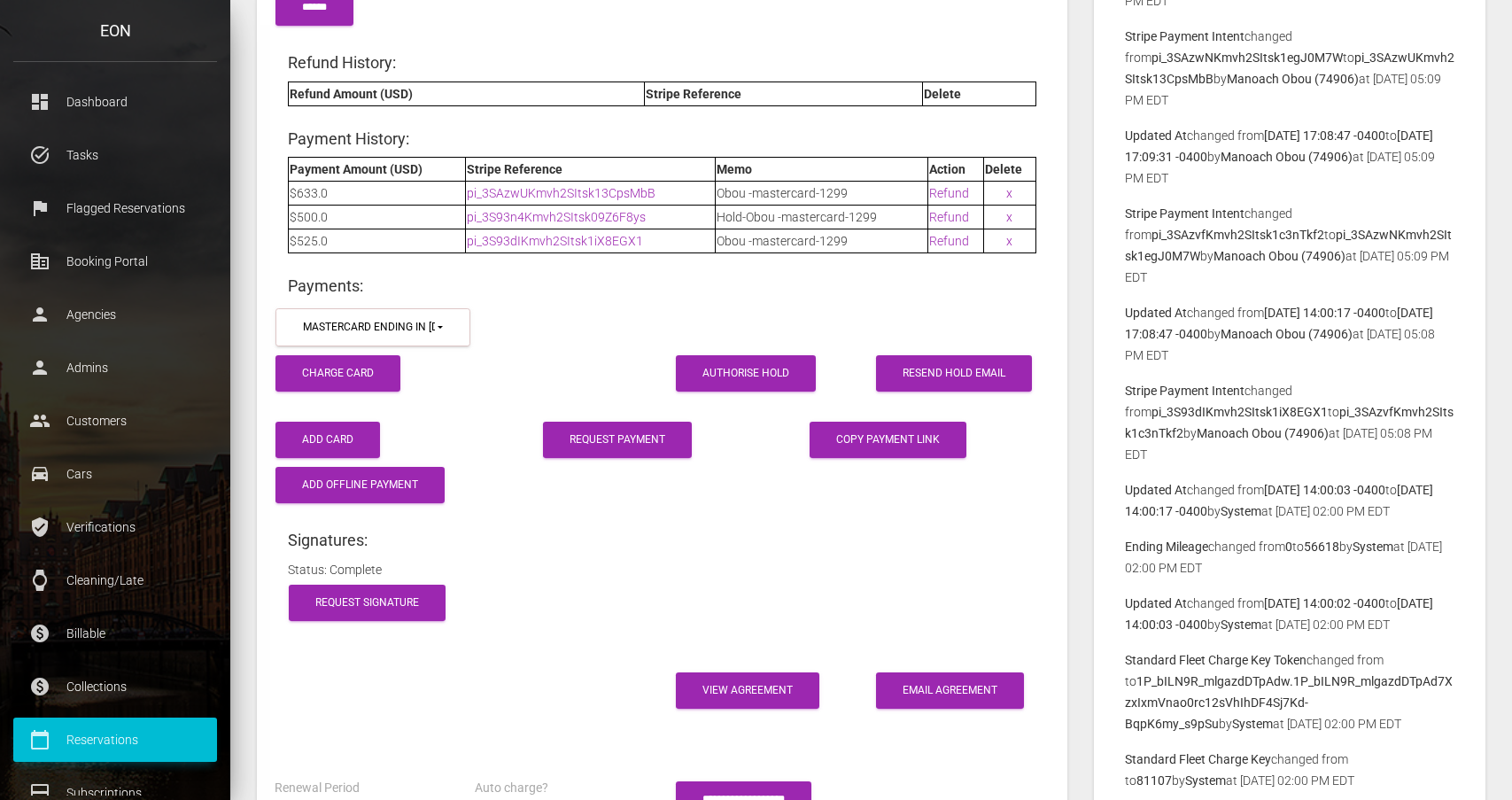
scroll to position [2705, 0]
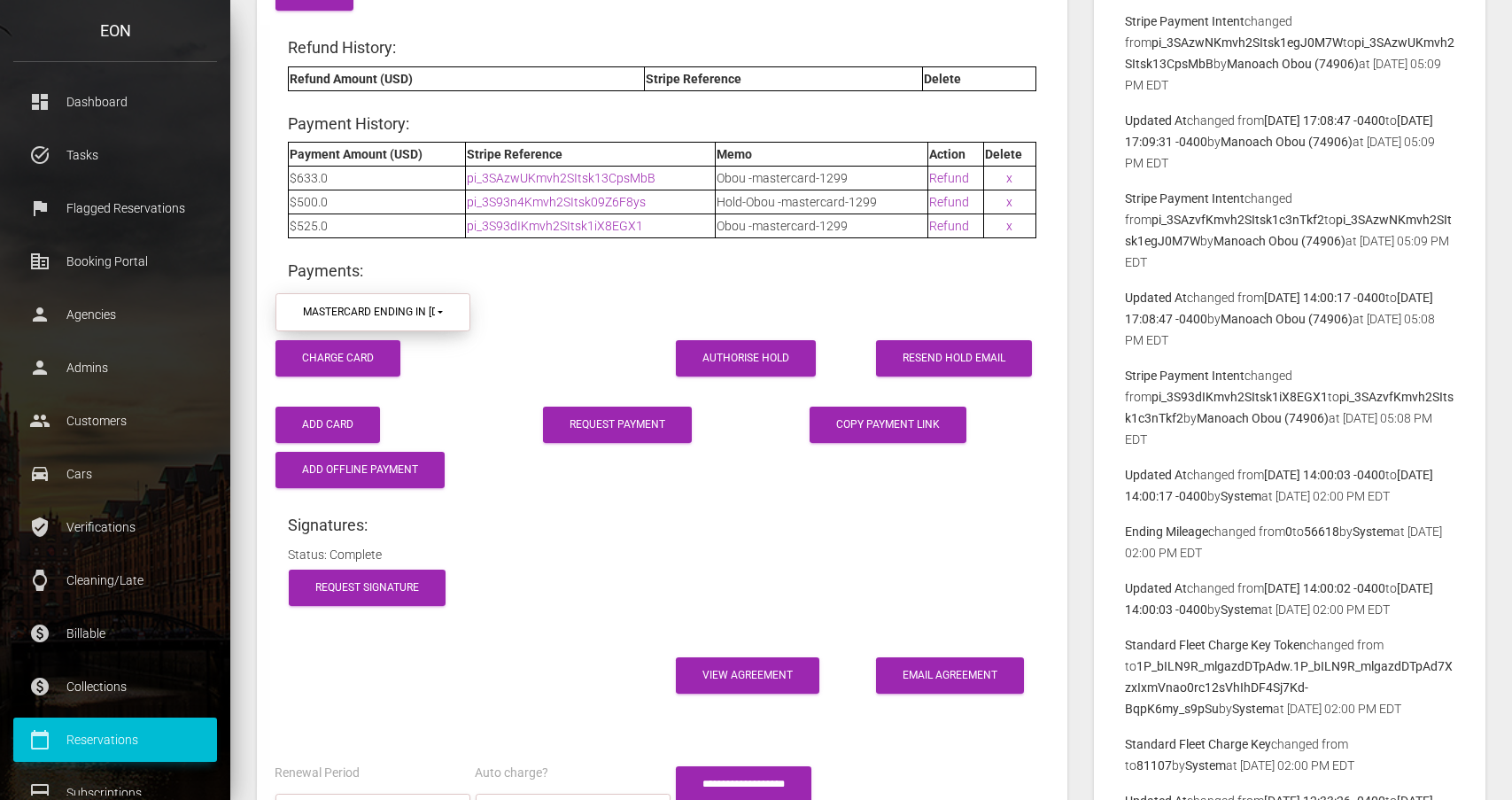
click at [419, 305] on div "mastercard ending in [DATE] (exp. 6/2030)" at bounding box center [369, 313] width 132 height 15
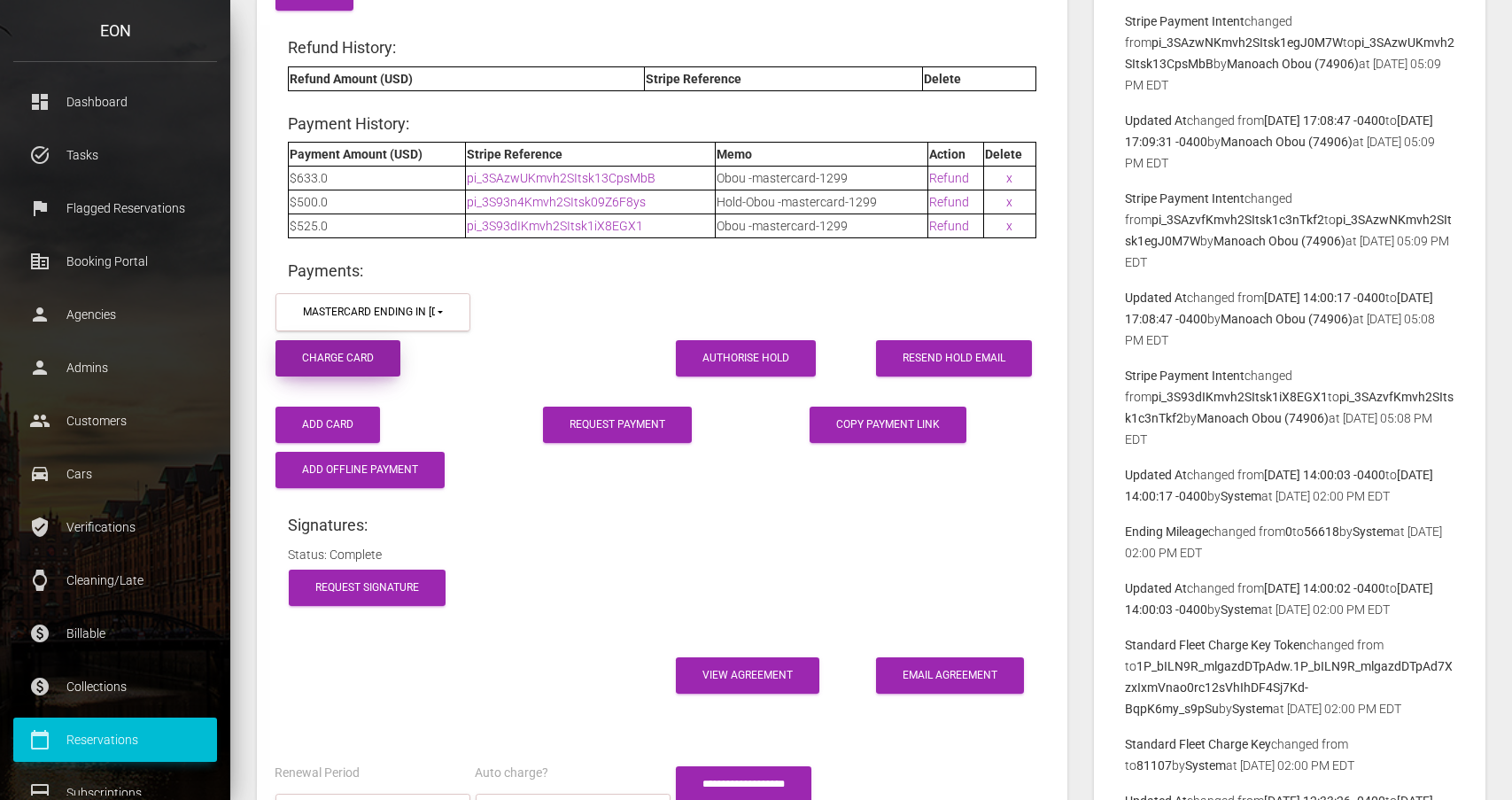
click at [370, 344] on button "Charge Card" at bounding box center [337, 359] width 125 height 36
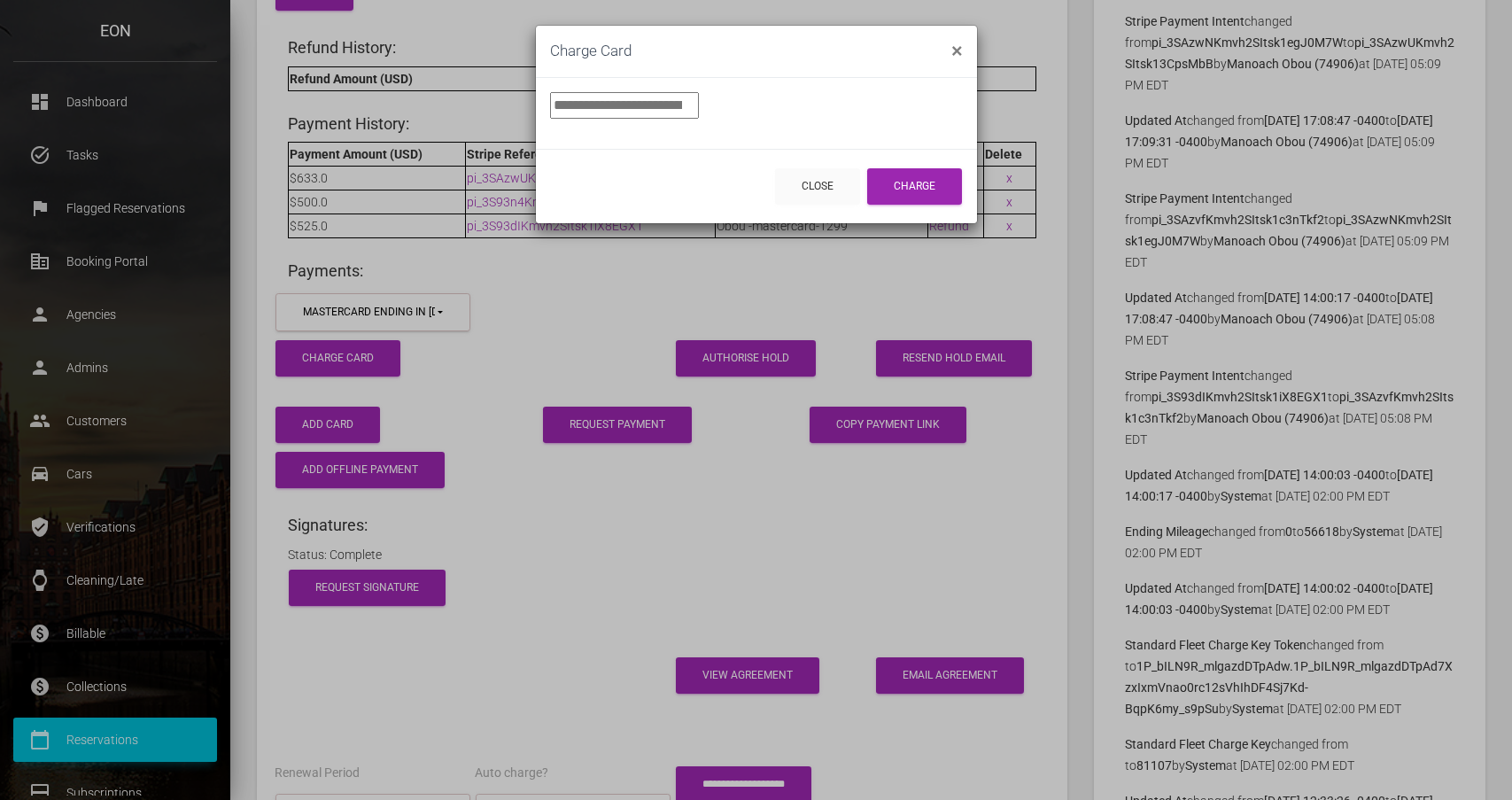
click at [930, 167] on div "Close Charge" at bounding box center [756, 186] width 441 height 74
click at [922, 180] on button "Charge" at bounding box center [914, 187] width 94 height 36
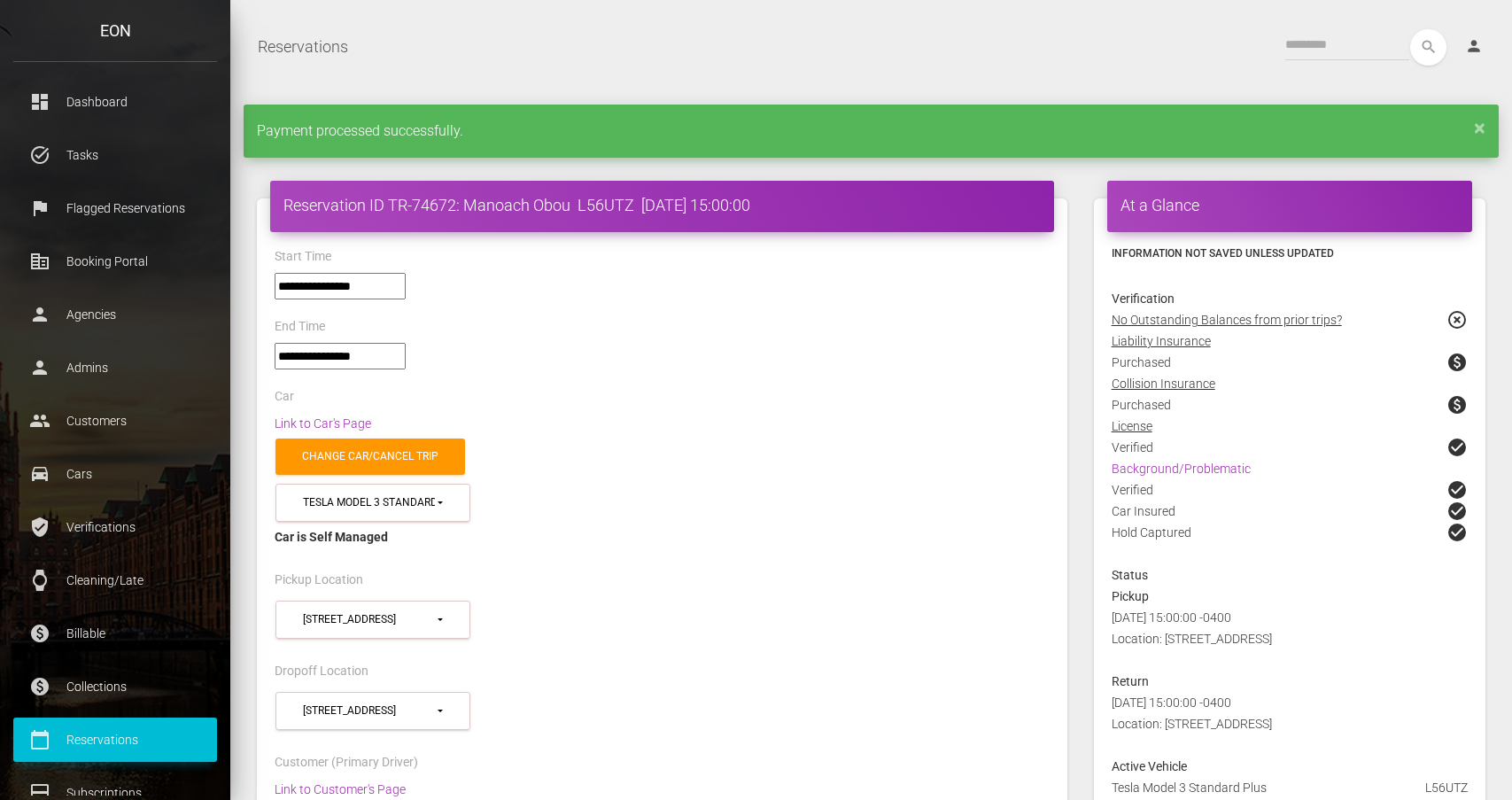
select select "*****"
select select
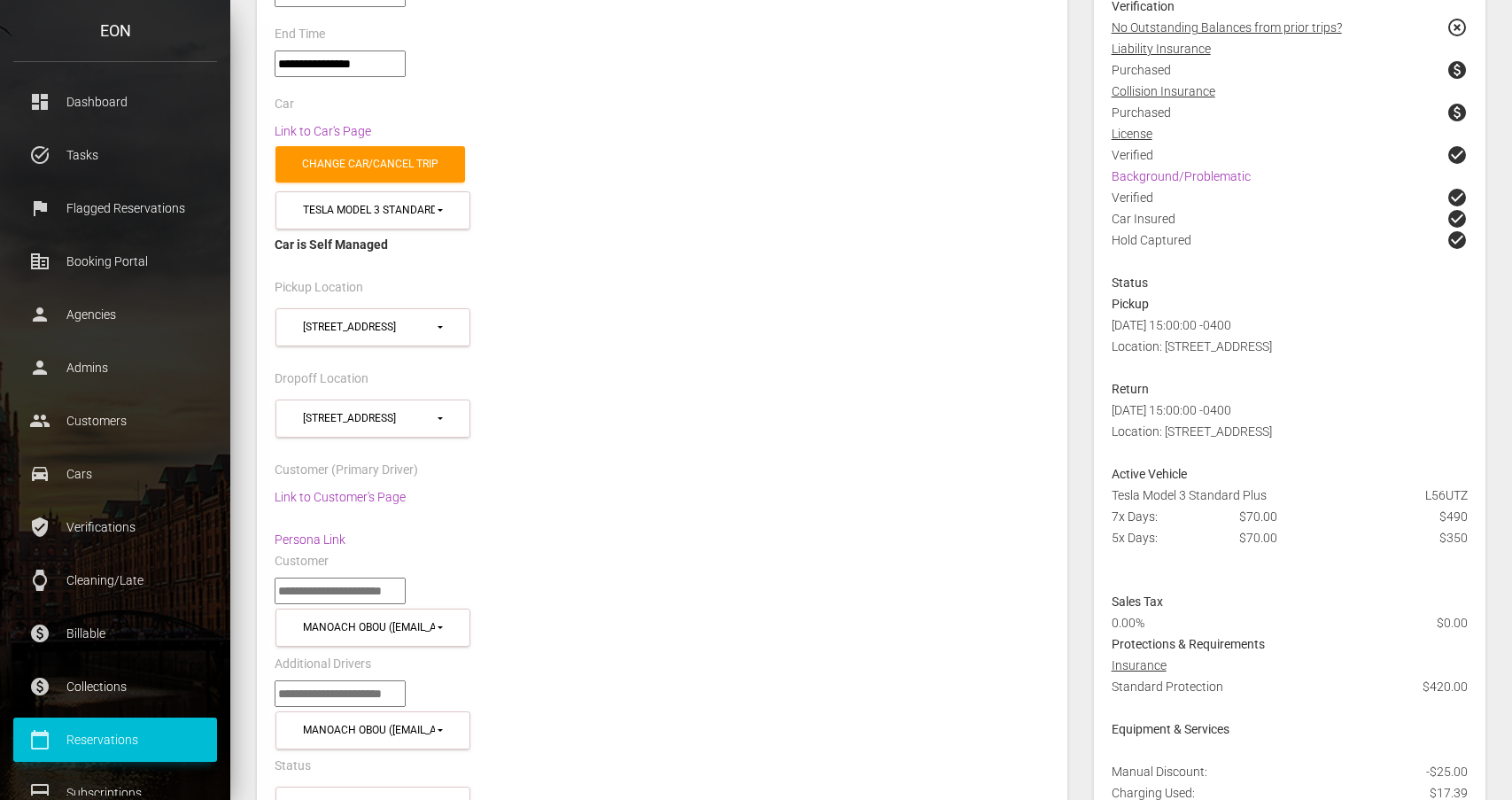
scroll to position [478, 0]
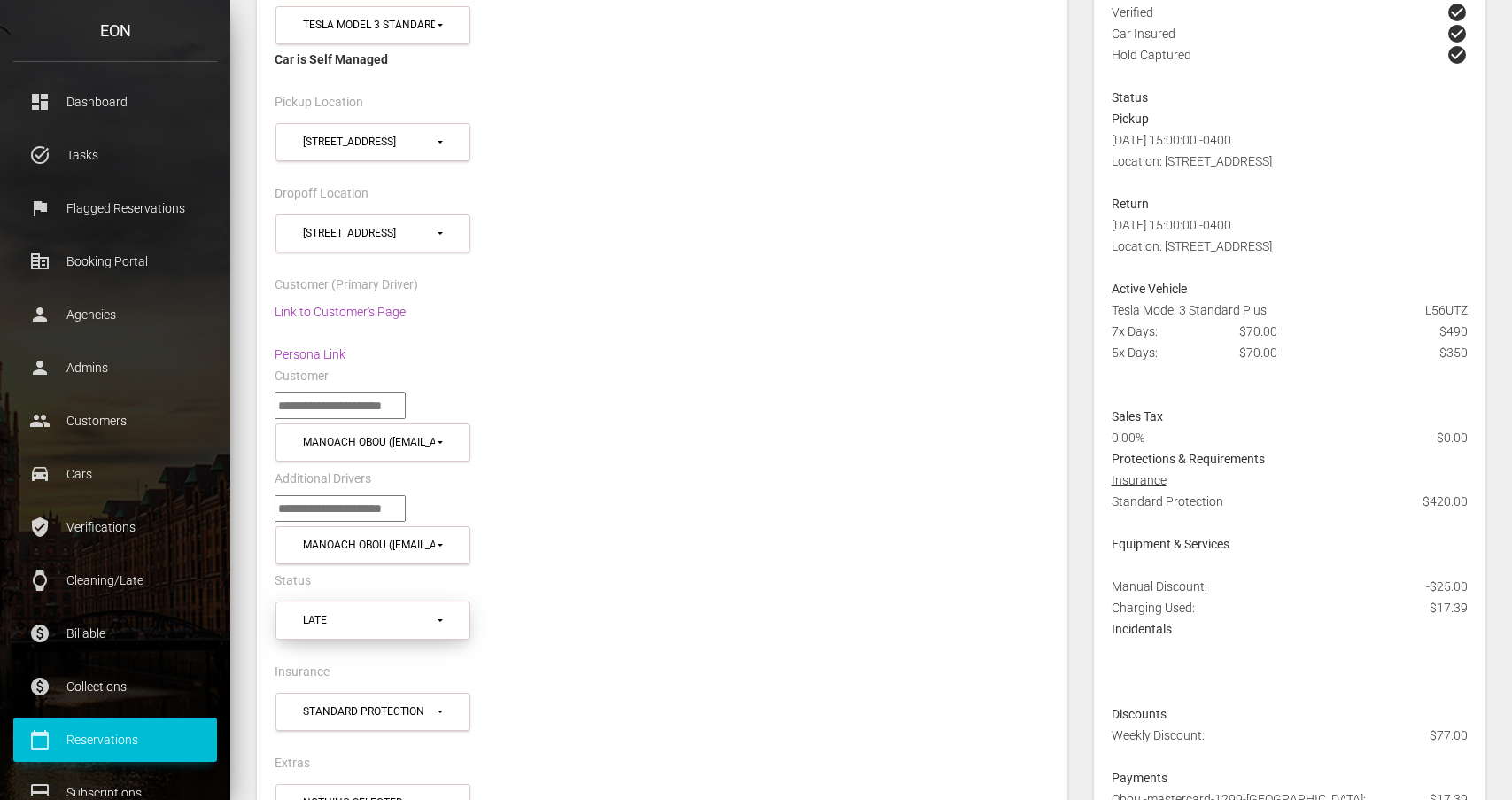
click at [441, 623] on button "Late" at bounding box center [373, 621] width 194 height 38
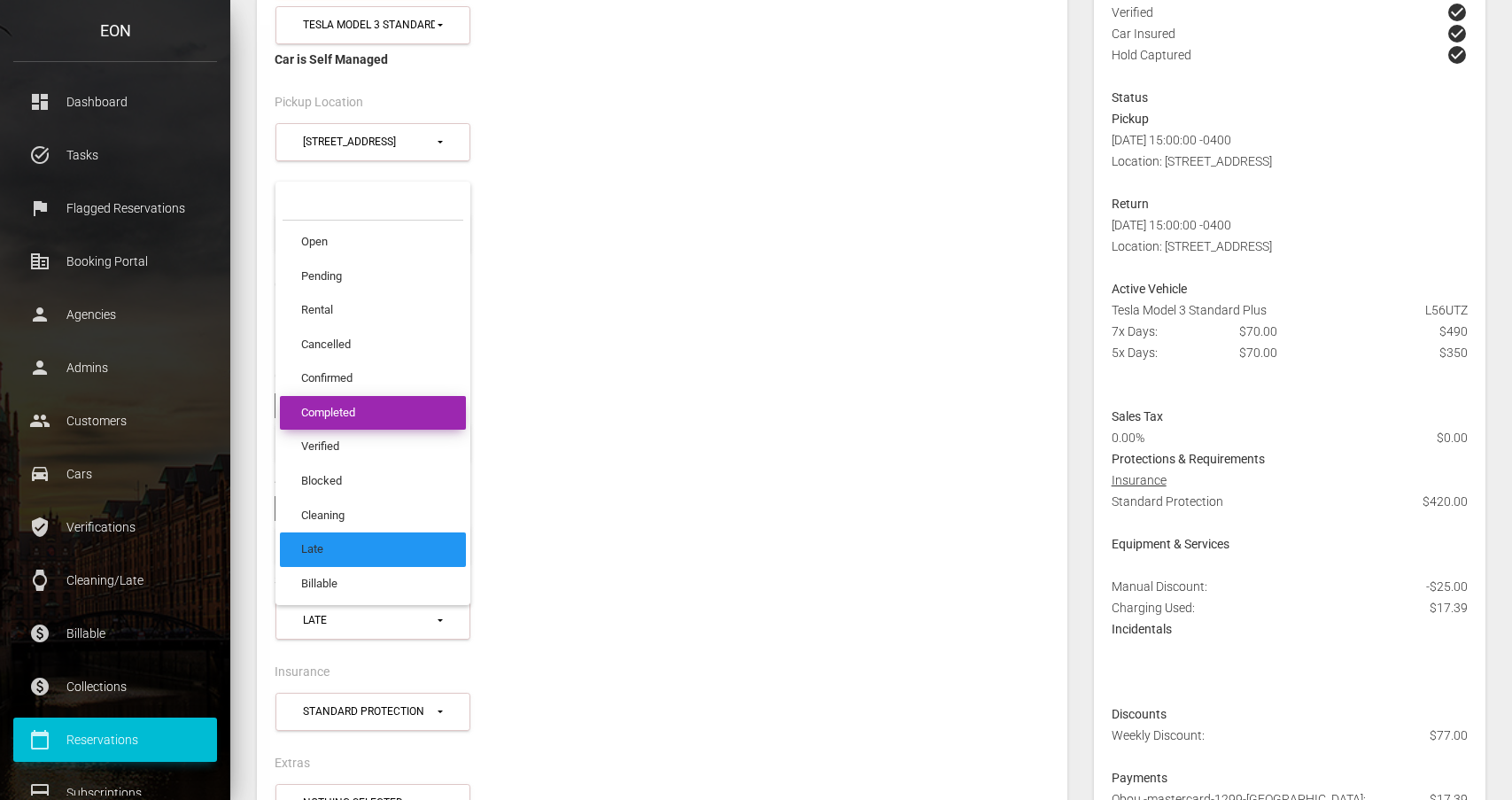
click at [442, 395] on link "Completed" at bounding box center [373, 412] width 186 height 34
select select "*********"
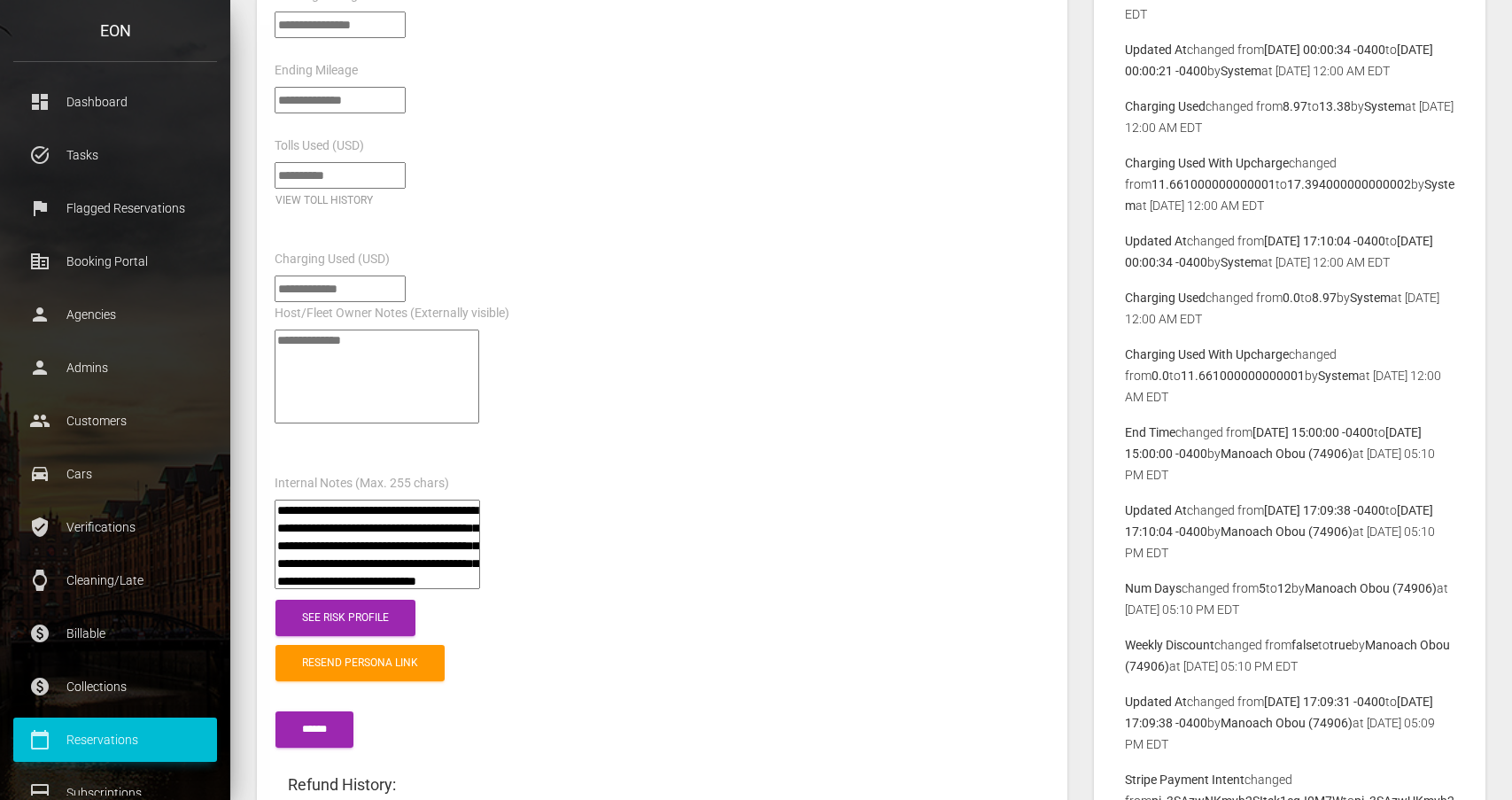
scroll to position [1979, 0]
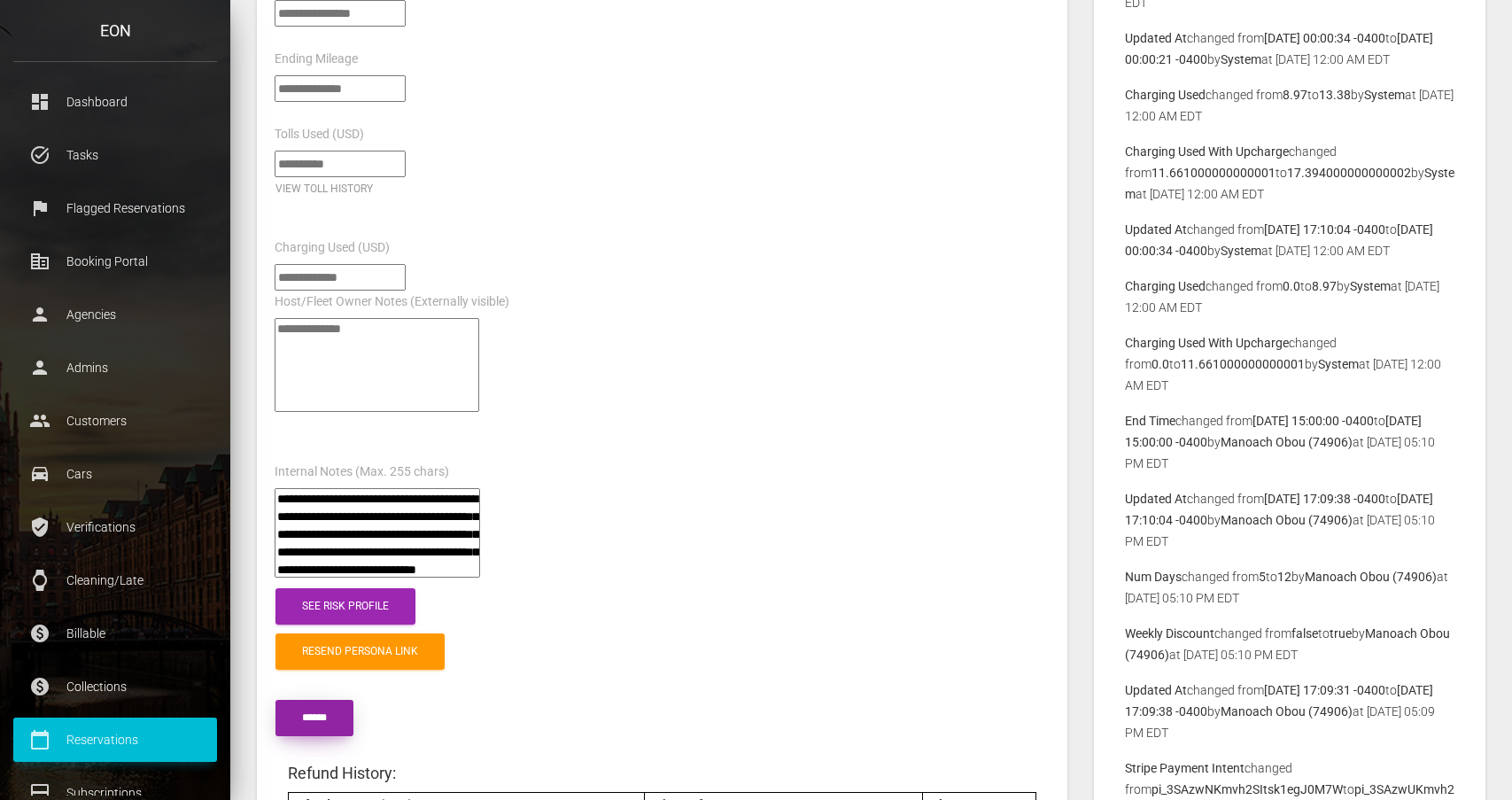
click at [347, 700] on input "submit" at bounding box center [315, 718] width 78 height 36
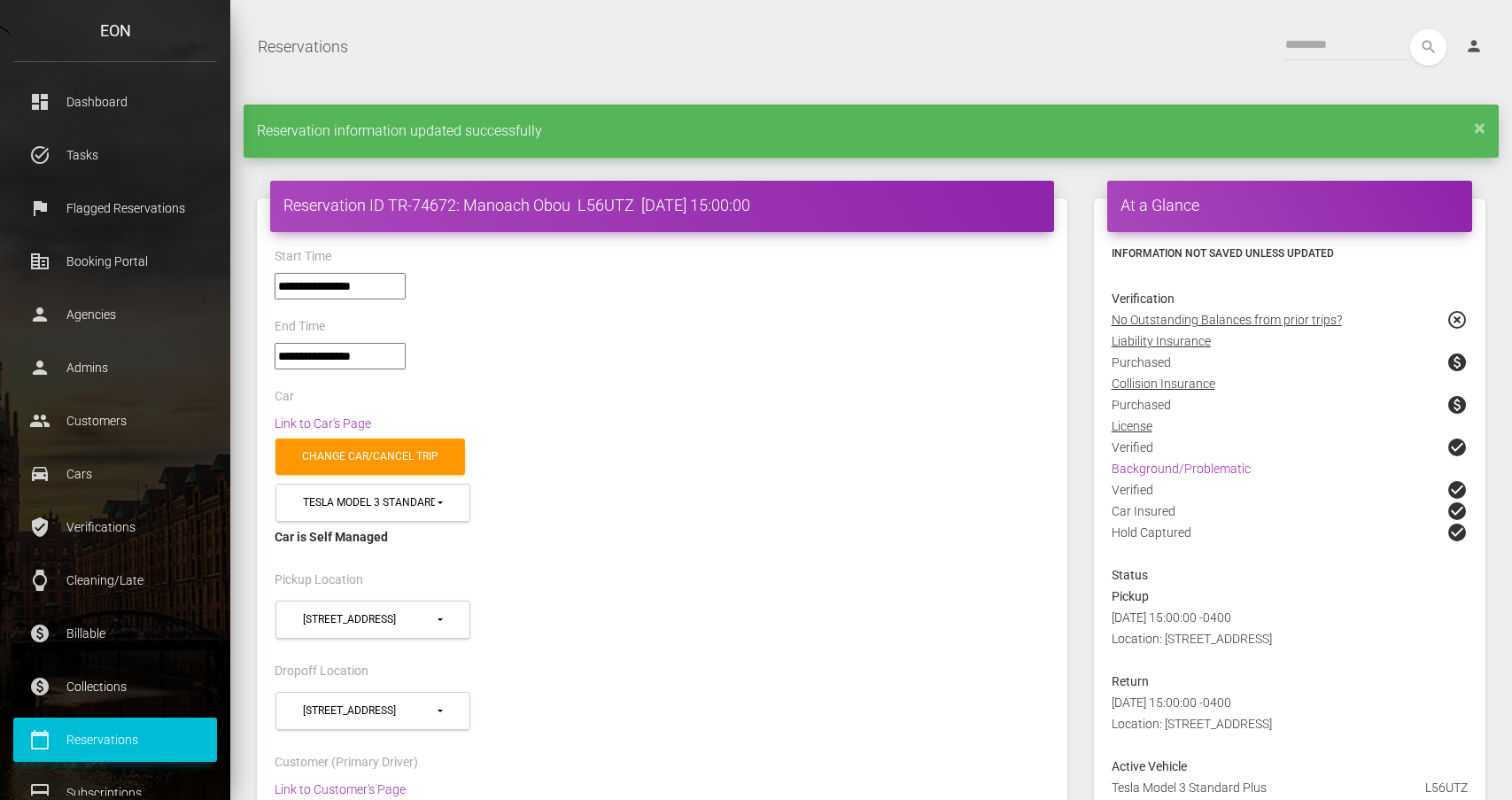
select select "*****"
select select
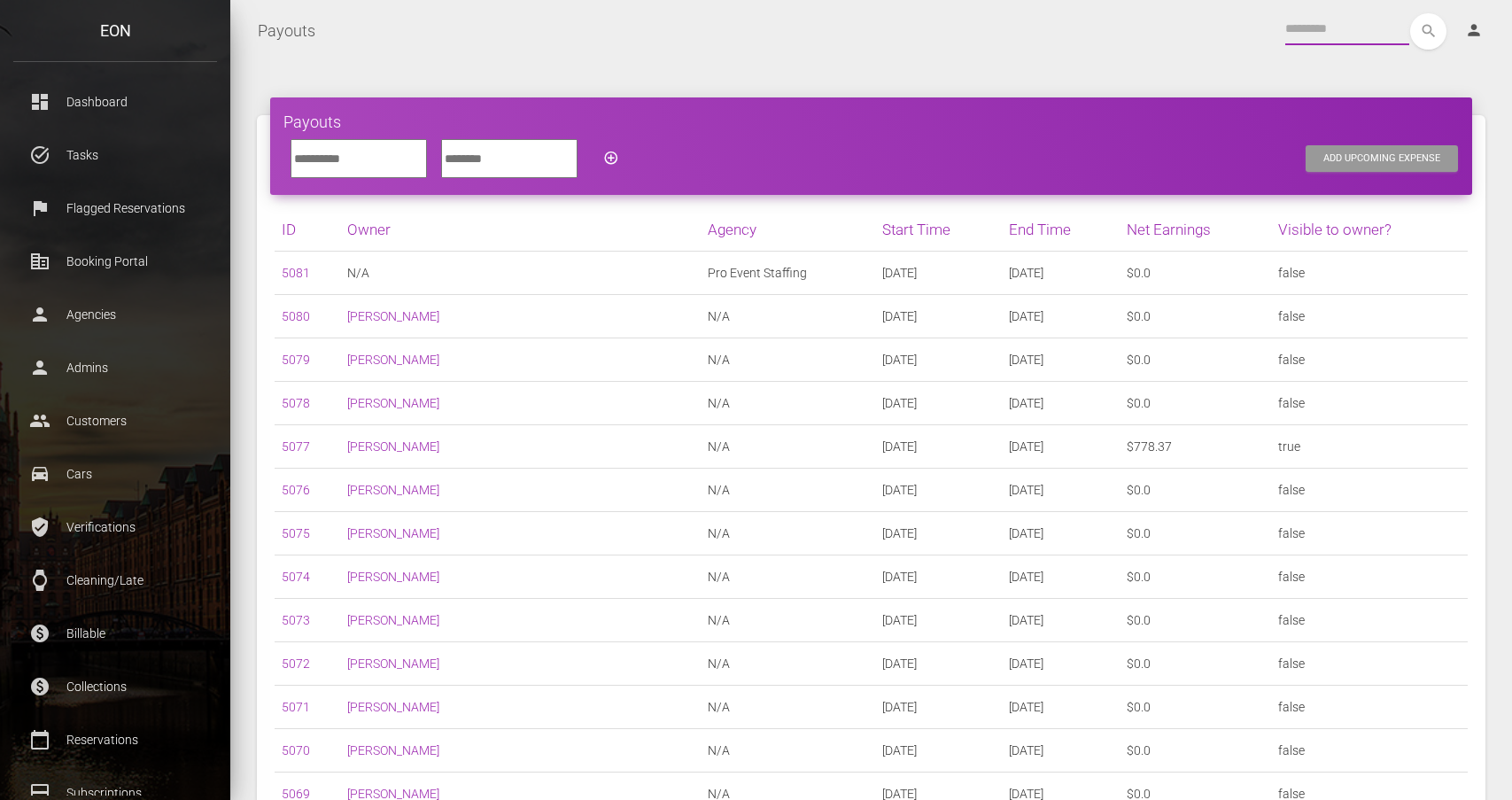
click at [1312, 36] on input "text" at bounding box center [1347, 29] width 124 height 31
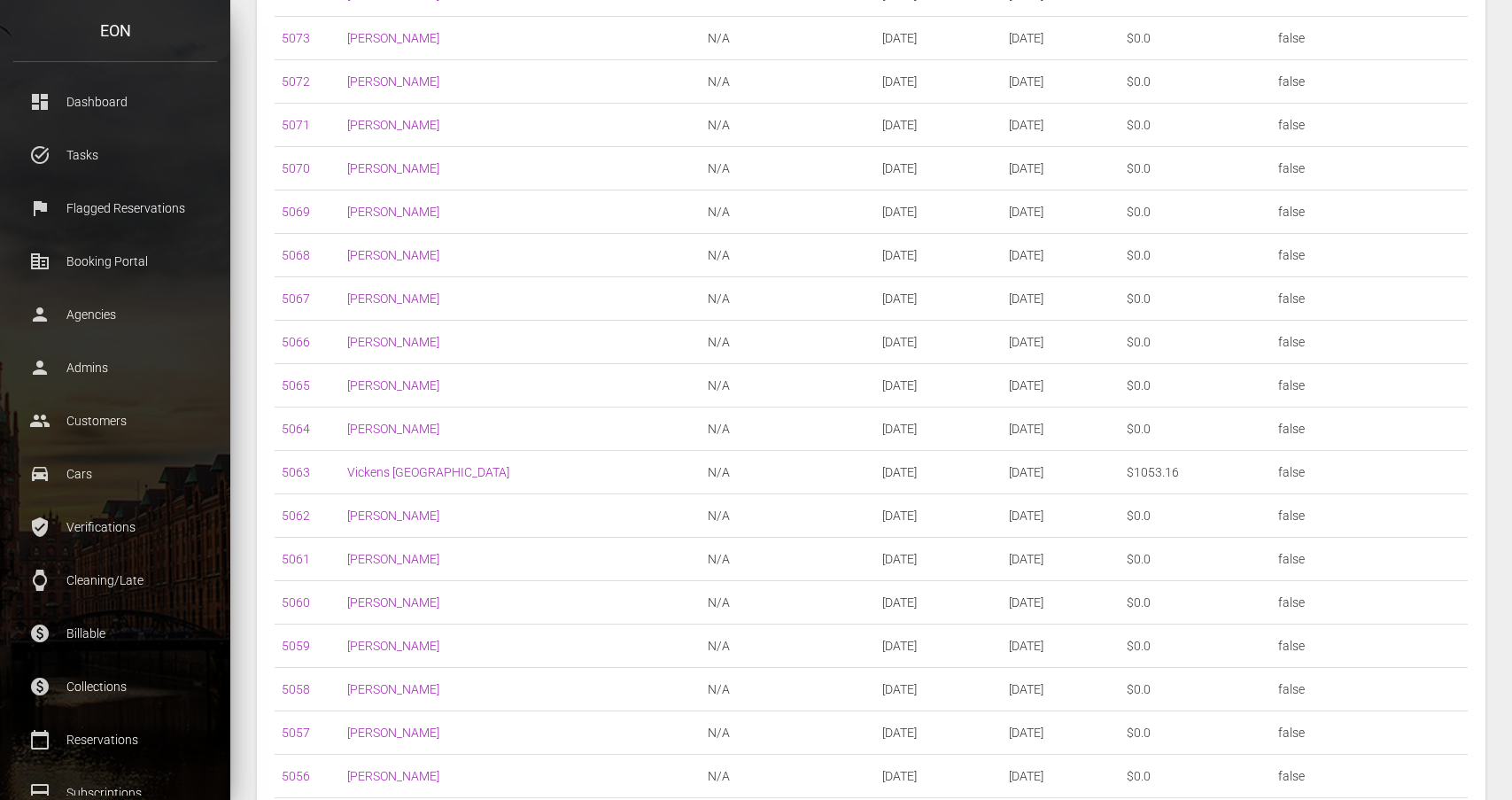
scroll to position [585, 0]
click at [305, 424] on link "5063" at bounding box center [296, 425] width 29 height 14
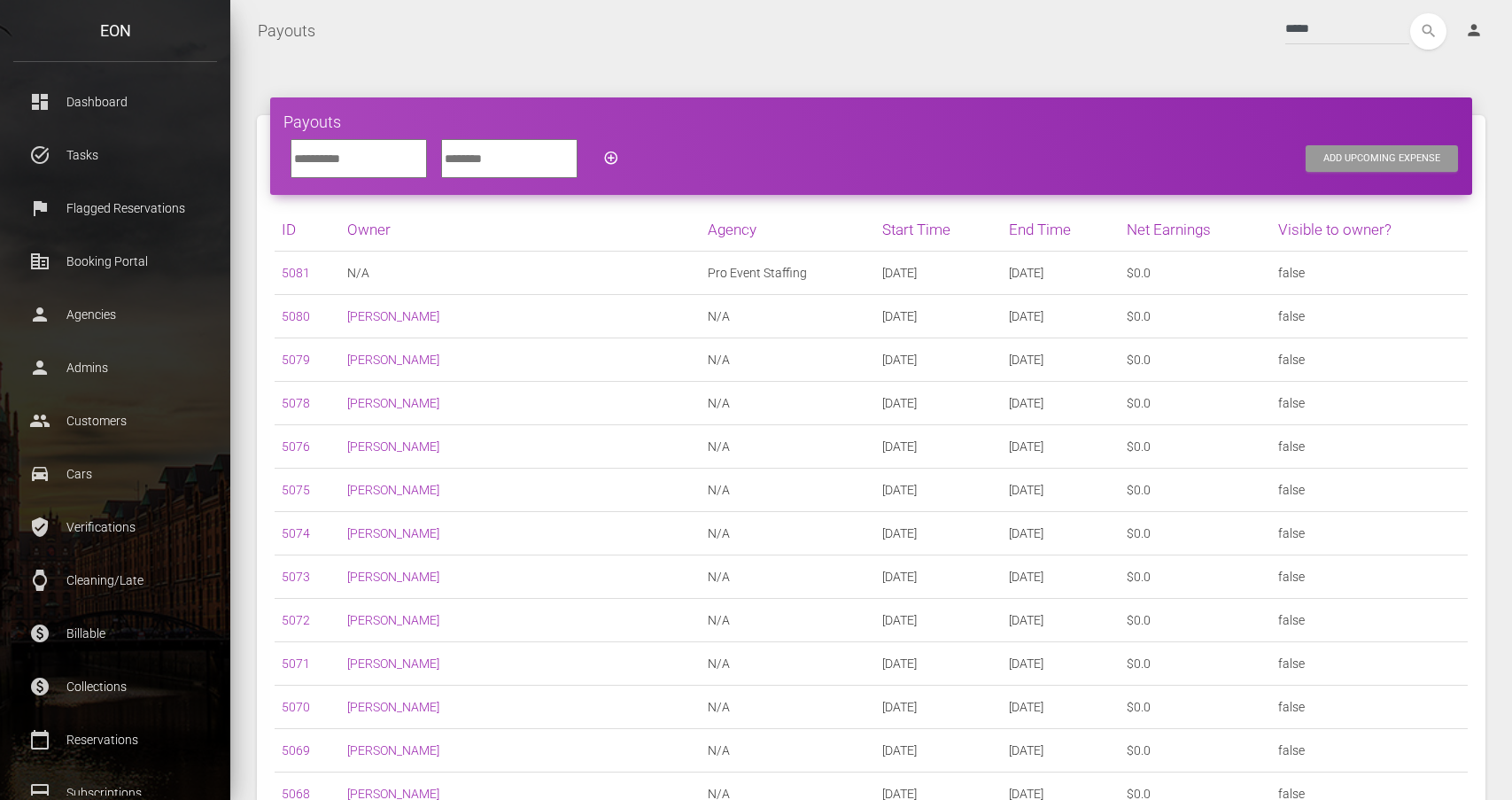
scroll to position [0, 0]
click at [1347, 42] on input "*****" at bounding box center [1347, 29] width 124 height 31
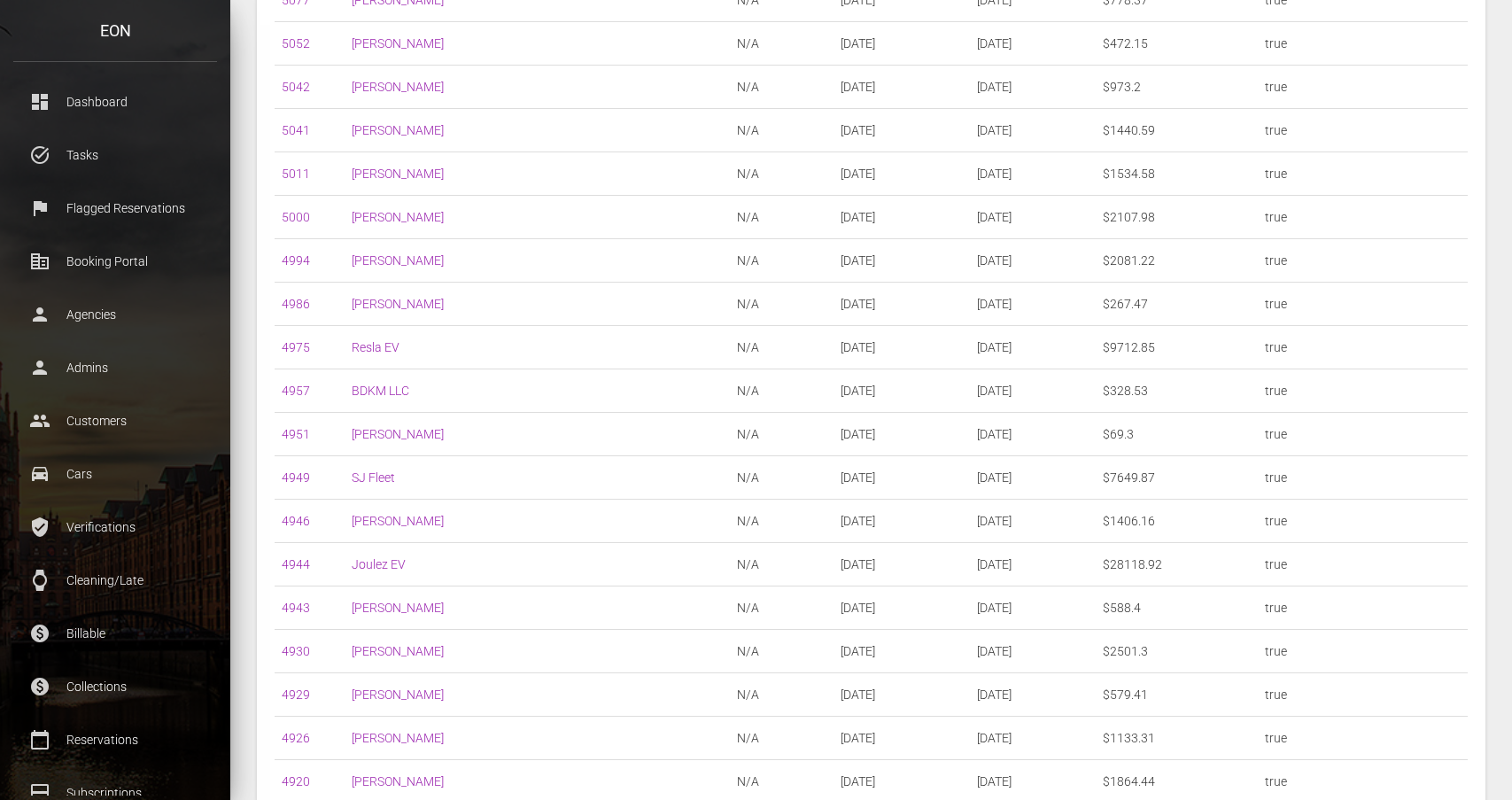
scroll to position [275, 0]
type input "****"
drag, startPoint x: 1159, startPoint y: 558, endPoint x: 1103, endPoint y: 558, distance: 56.0
click at [1102, 558] on td "$28118.92" at bounding box center [1177, 564] width 162 height 44
copy td "28118.92"
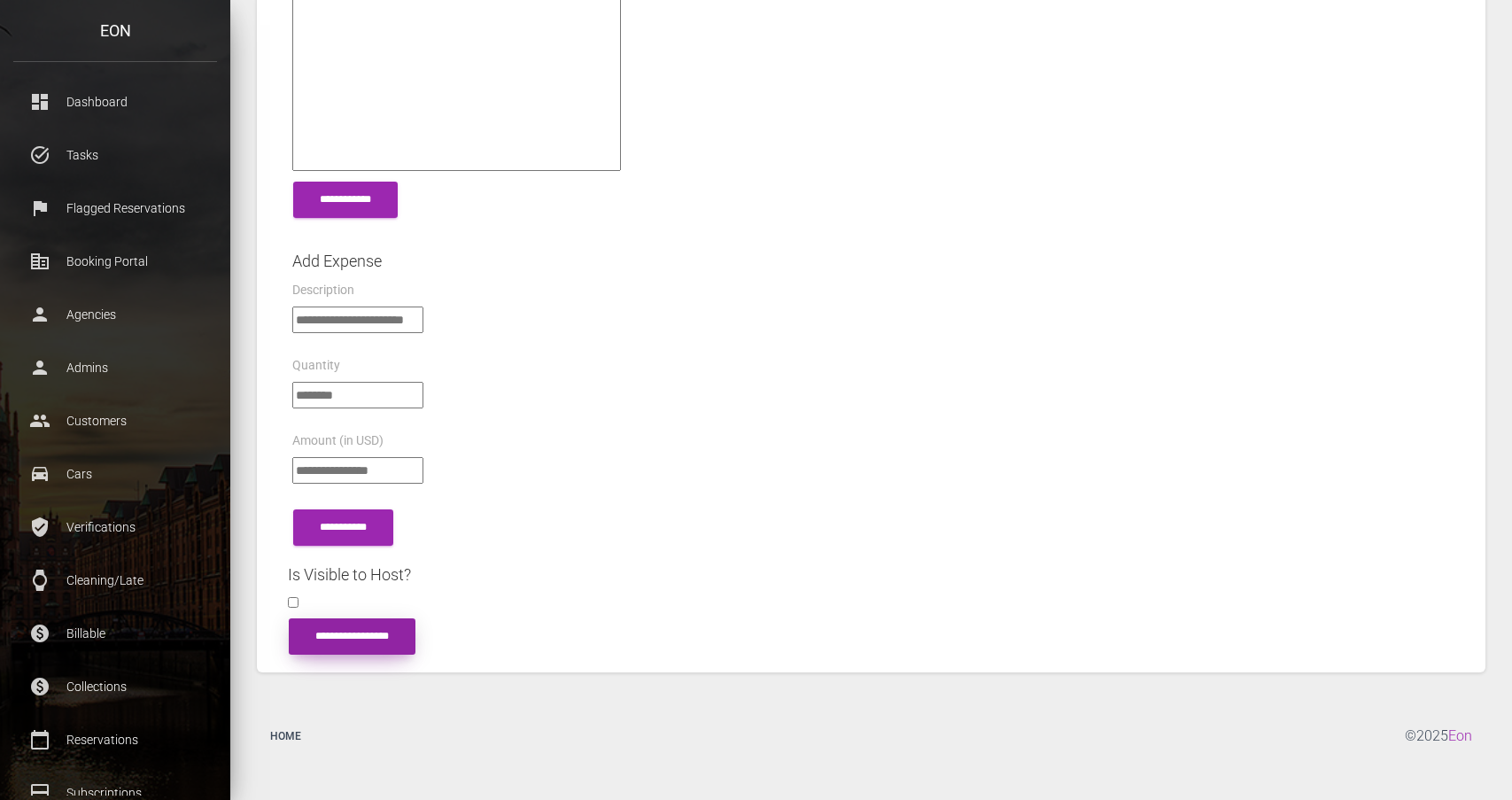
scroll to position [654, 0]
click at [309, 626] on input "**********" at bounding box center [352, 637] width 127 height 36
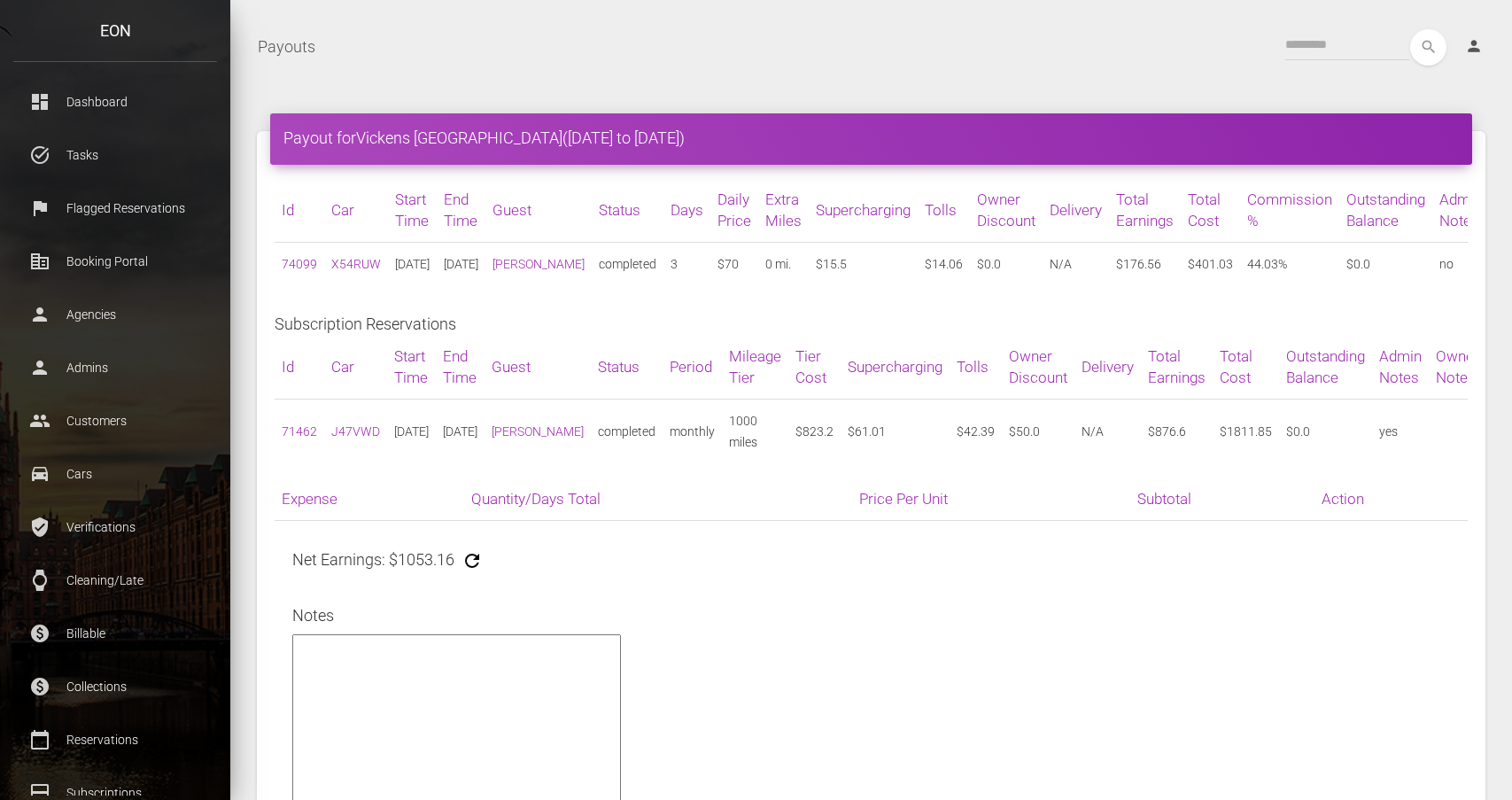
click at [773, 299] on div "Id Car Start Time End Time Guest Status Days Daily Price Extra Miles Supercharg…" at bounding box center [871, 238] width 1194 height 121
